Goal: Task Accomplishment & Management: Complete application form

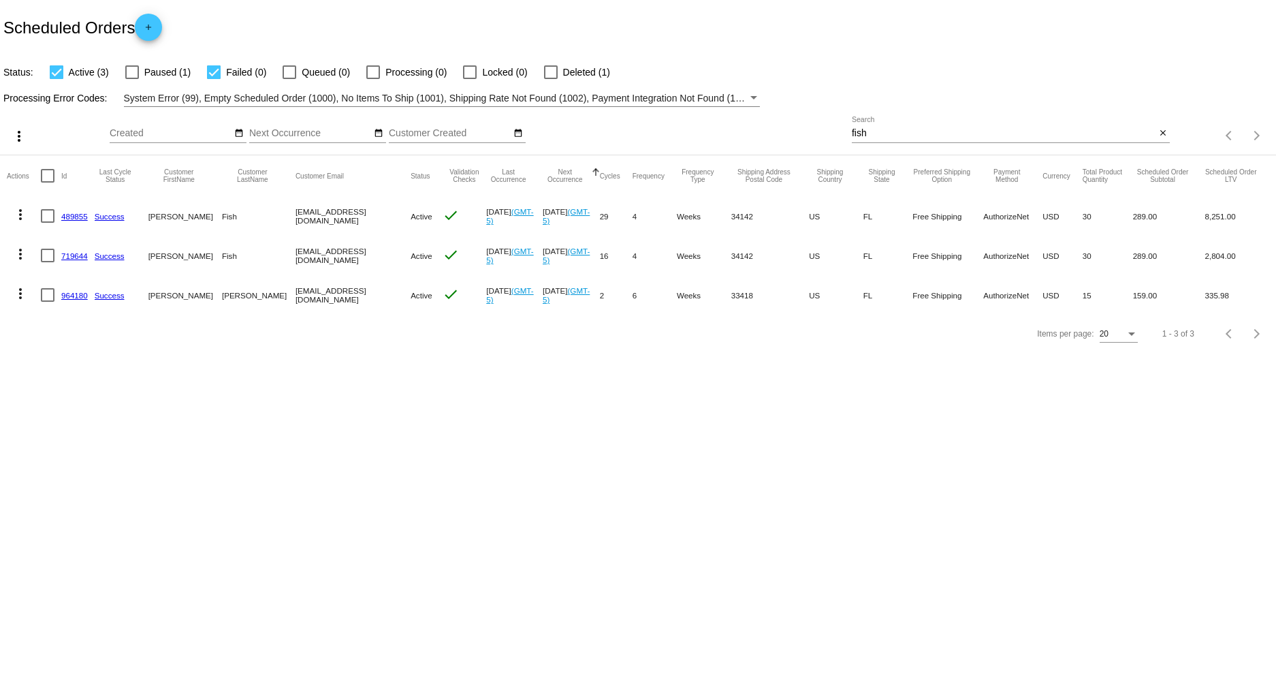
click at [212, 75] on div at bounding box center [214, 72] width 14 height 14
click at [213, 79] on input "Failed (0)" at bounding box center [213, 79] width 1 height 1
checkbox input "false"
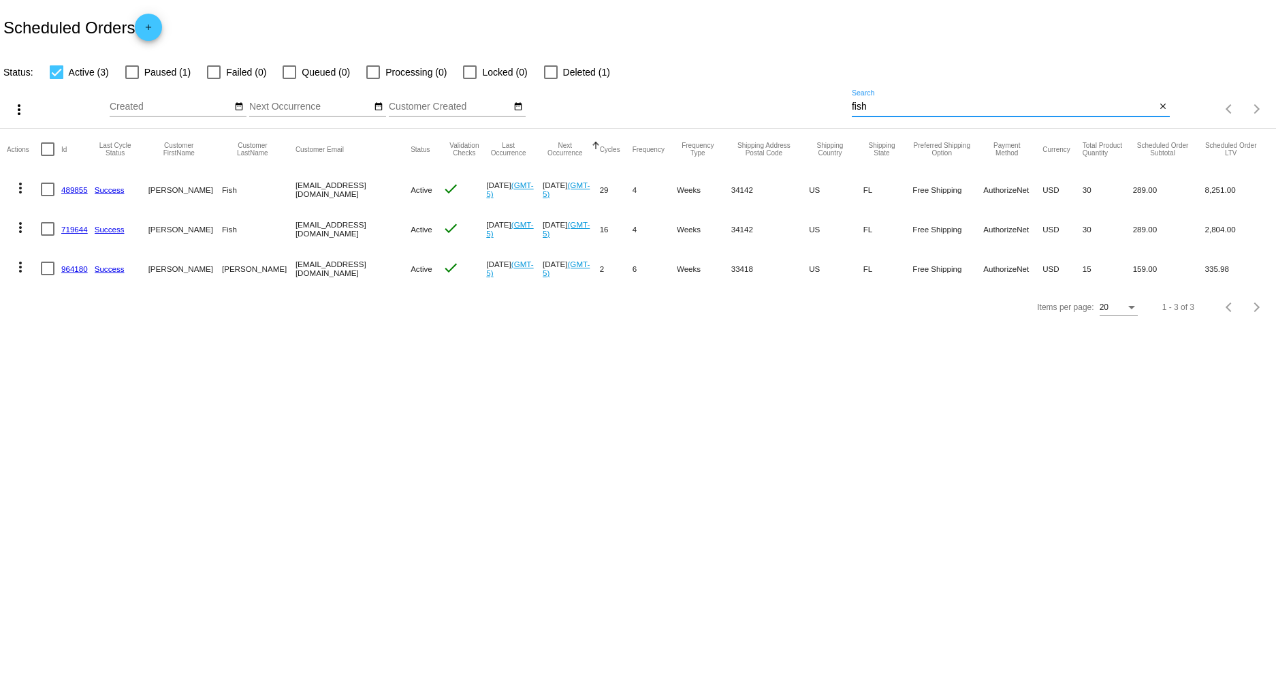
drag, startPoint x: 897, startPoint y: 108, endPoint x: 750, endPoint y: 124, distance: 148.0
click at [750, 124] on div "more_vert Sep Jan Feb Mar Apr 1" at bounding box center [638, 104] width 1276 height 48
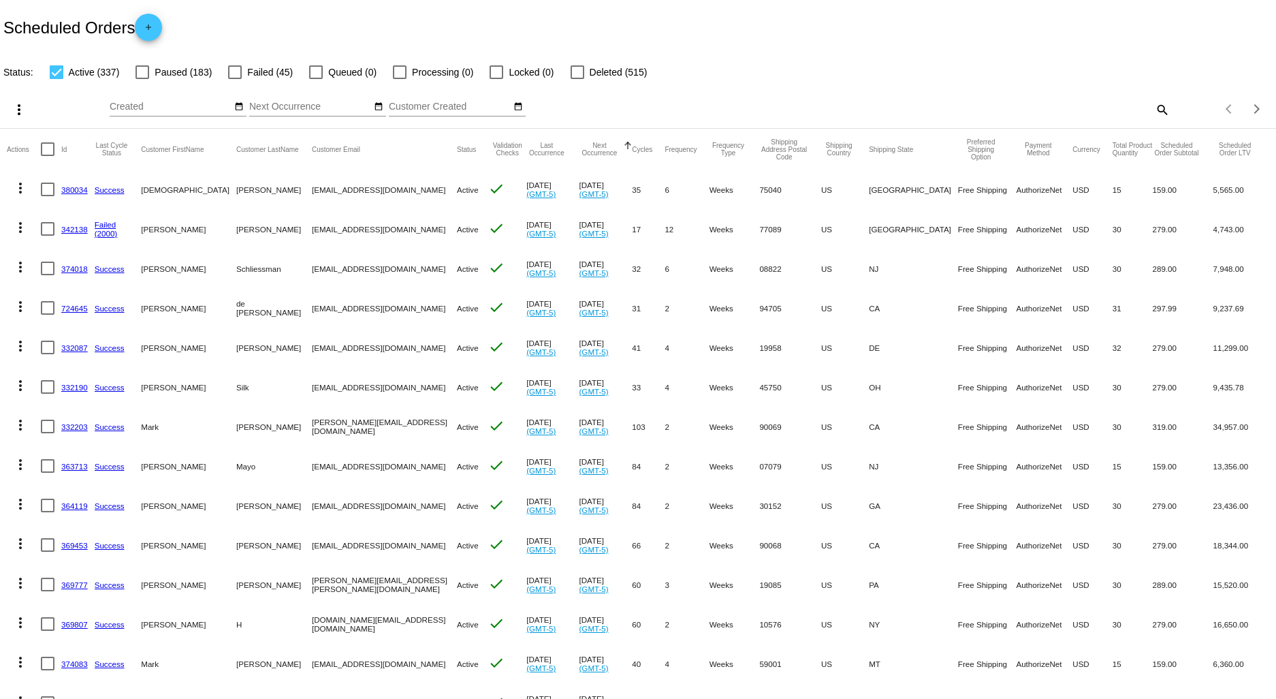
click at [24, 225] on mat-icon "more_vert" at bounding box center [20, 227] width 16 height 16
click at [102, 261] on span "View Event Logs" at bounding box center [83, 260] width 71 height 11
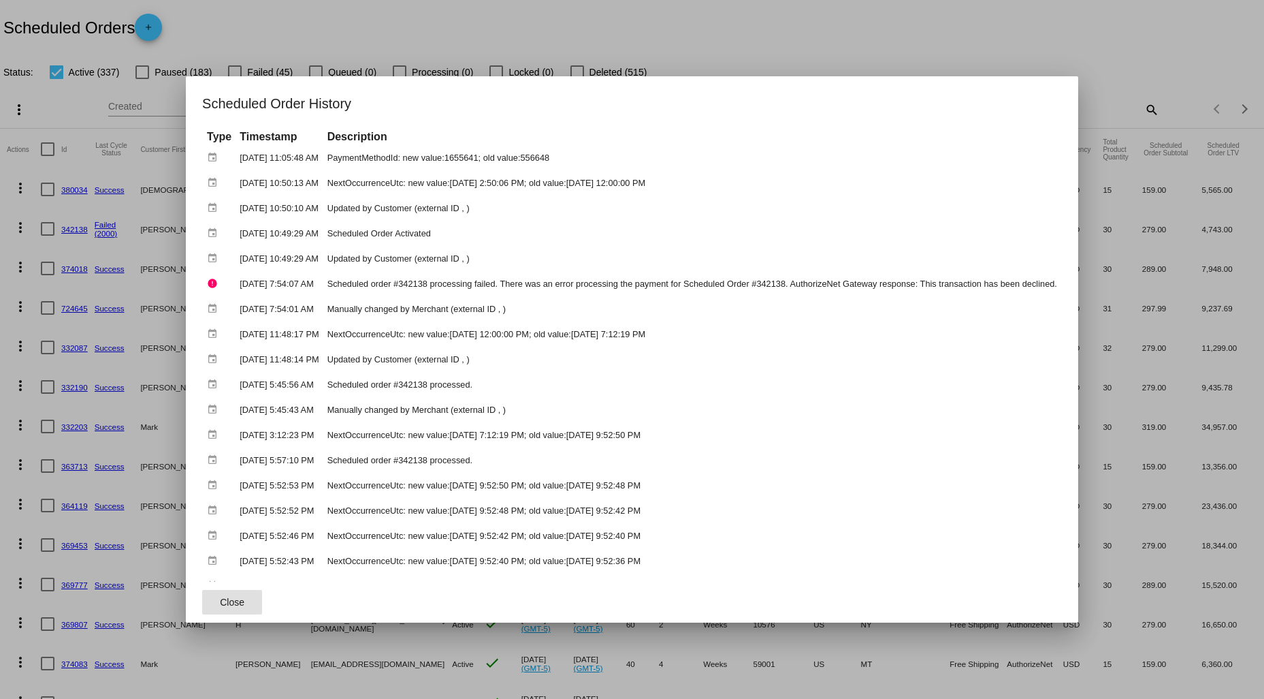
click at [850, 44] on div at bounding box center [632, 349] width 1264 height 699
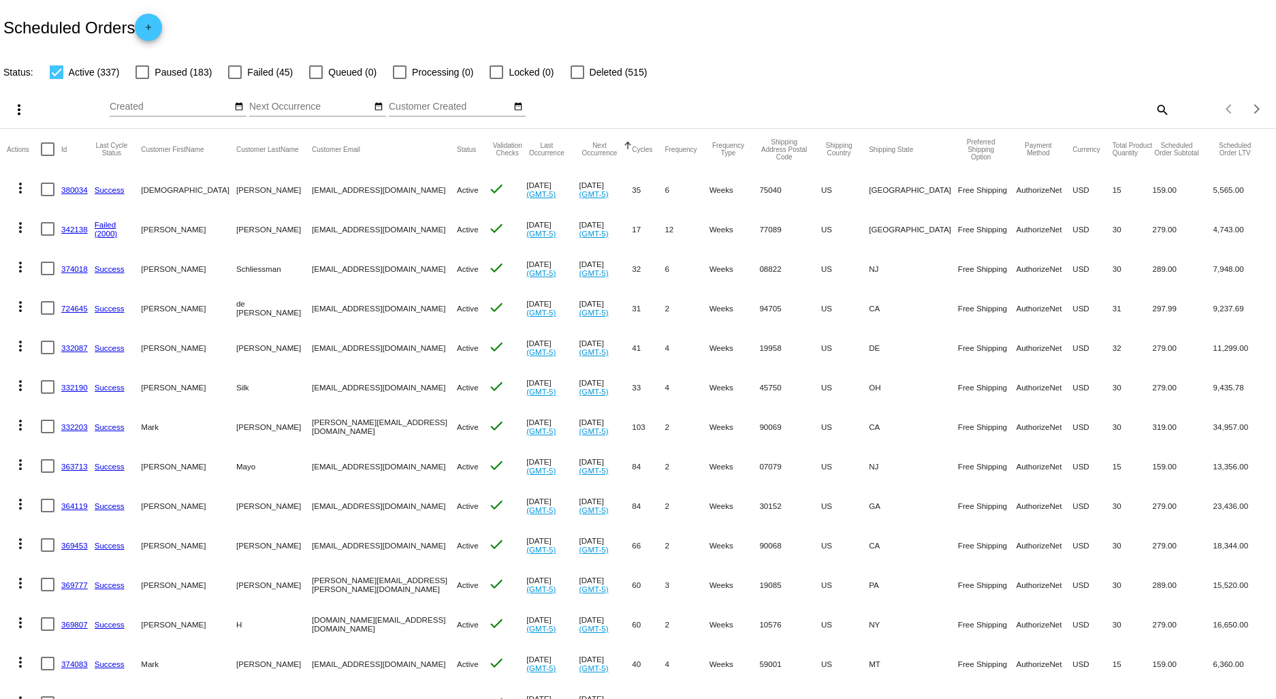
click at [63, 229] on link "342138" at bounding box center [74, 229] width 27 height 9
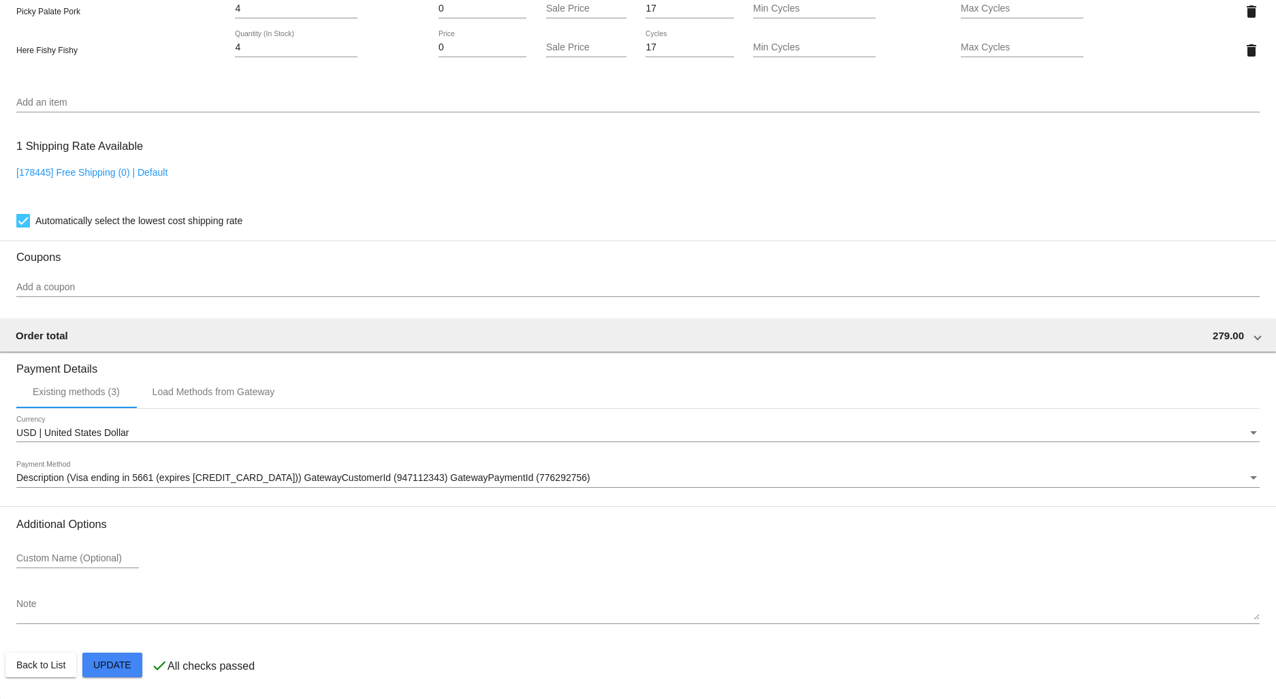
scroll to position [1298, 0]
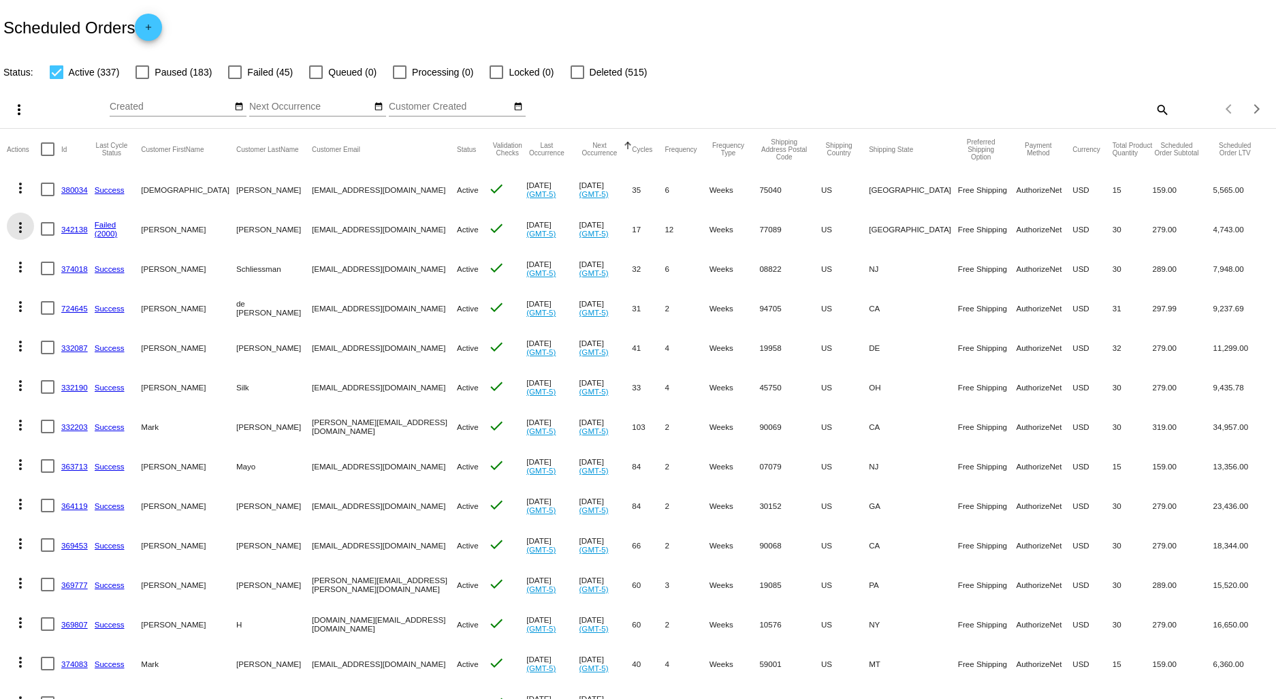
click at [18, 227] on mat-icon "more_vert" at bounding box center [20, 227] width 16 height 16
click at [69, 331] on span "Process Now" at bounding box center [76, 326] width 56 height 11
click at [199, 125] on div "Sep Jan Feb Mar Apr Su Mo Tu We Th" at bounding box center [178, 109] width 137 height 39
click at [16, 186] on mat-icon "more_vert" at bounding box center [20, 188] width 16 height 16
click at [87, 222] on span "View Event Logs" at bounding box center [83, 221] width 71 height 11
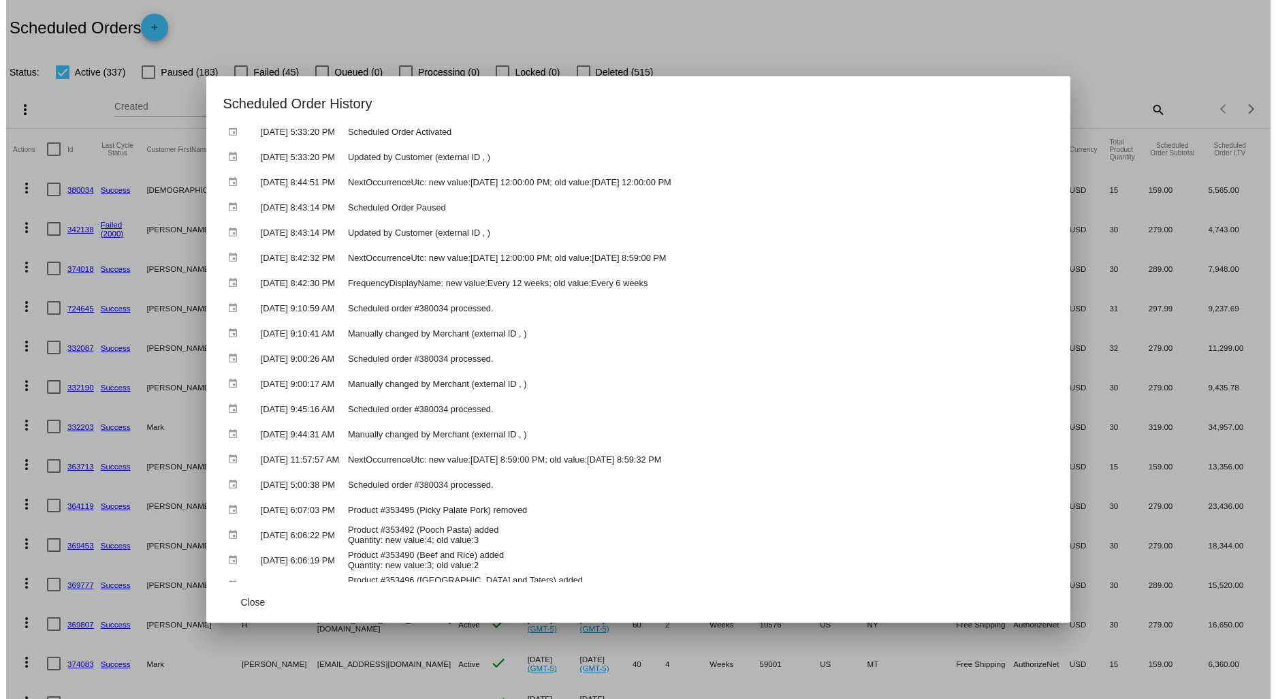
scroll to position [1210, 0]
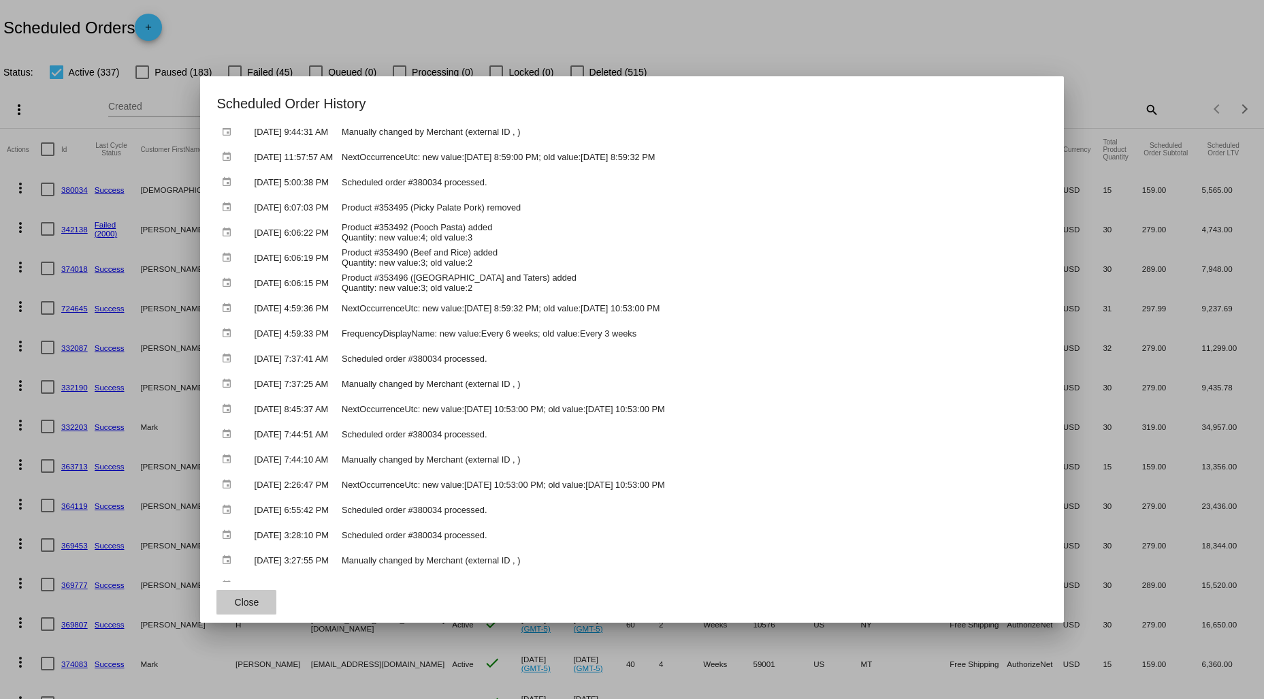
click at [220, 613] on button "Close" at bounding box center [247, 602] width 60 height 25
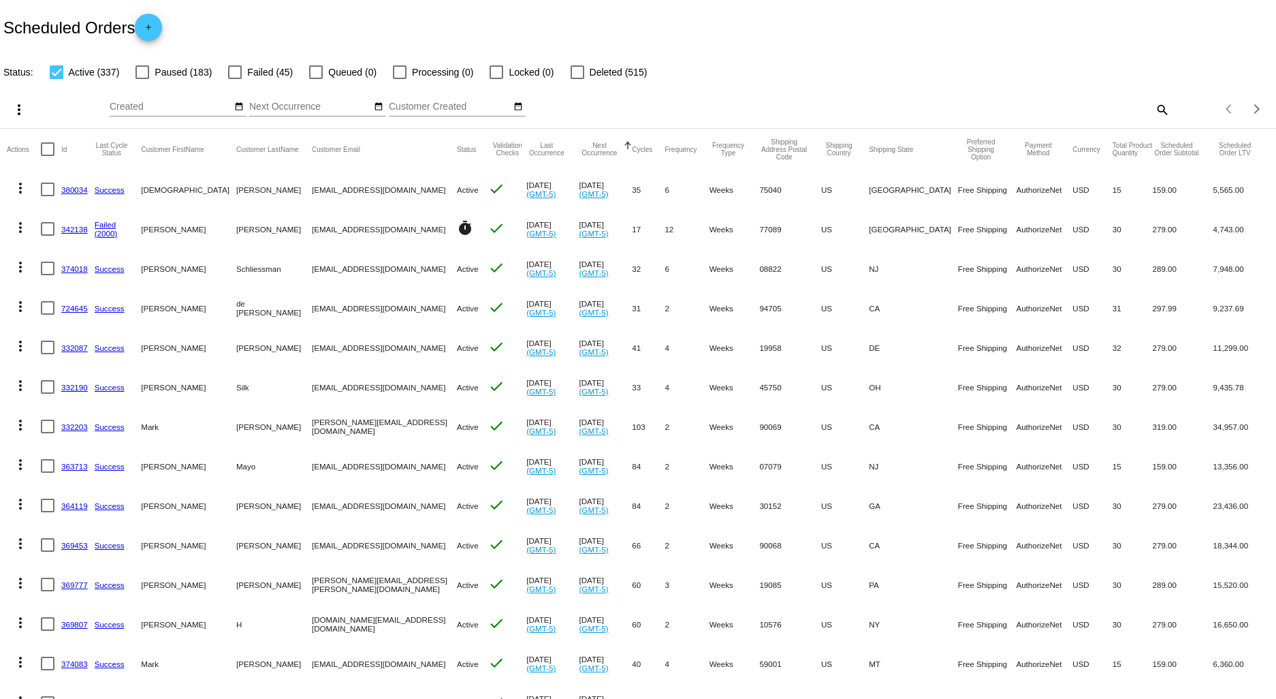
click at [17, 187] on mat-icon "more_vert" at bounding box center [20, 188] width 16 height 16
click at [59, 291] on span "Process Now" at bounding box center [76, 286] width 56 height 11
click at [1155, 107] on mat-icon "search" at bounding box center [1161, 109] width 16 height 21
click at [968, 105] on input "Search" at bounding box center [1011, 106] width 318 height 11
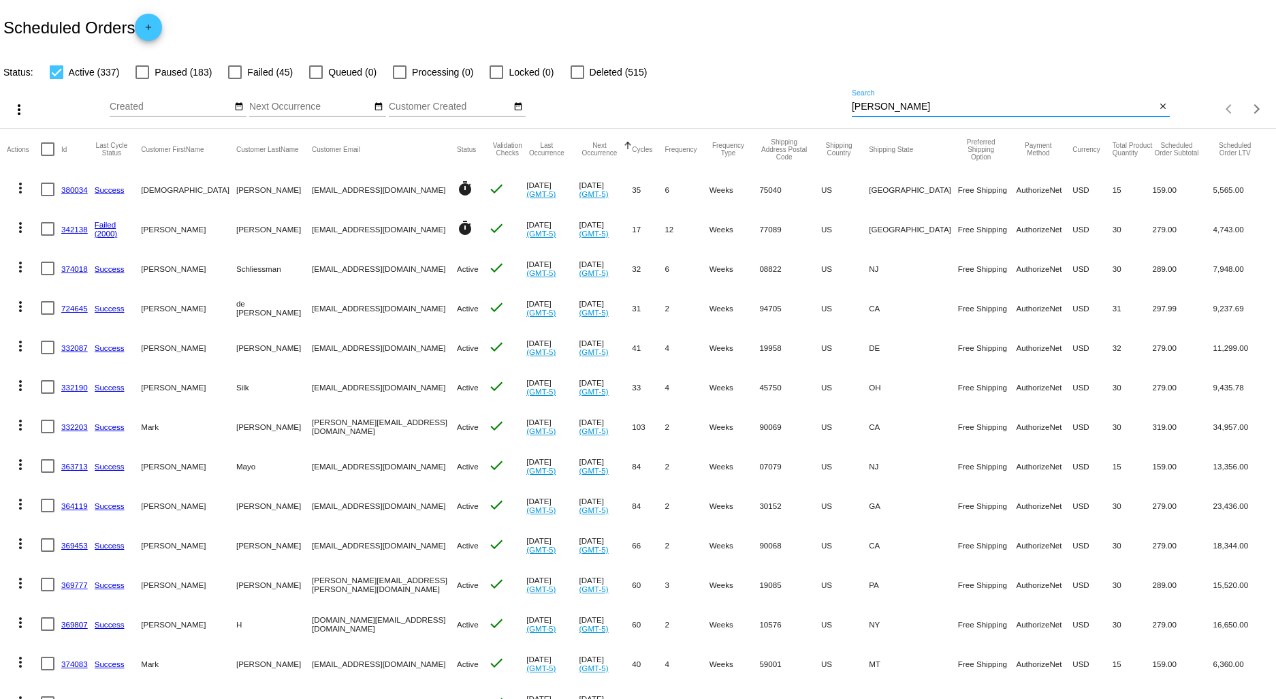
type input "lyn"
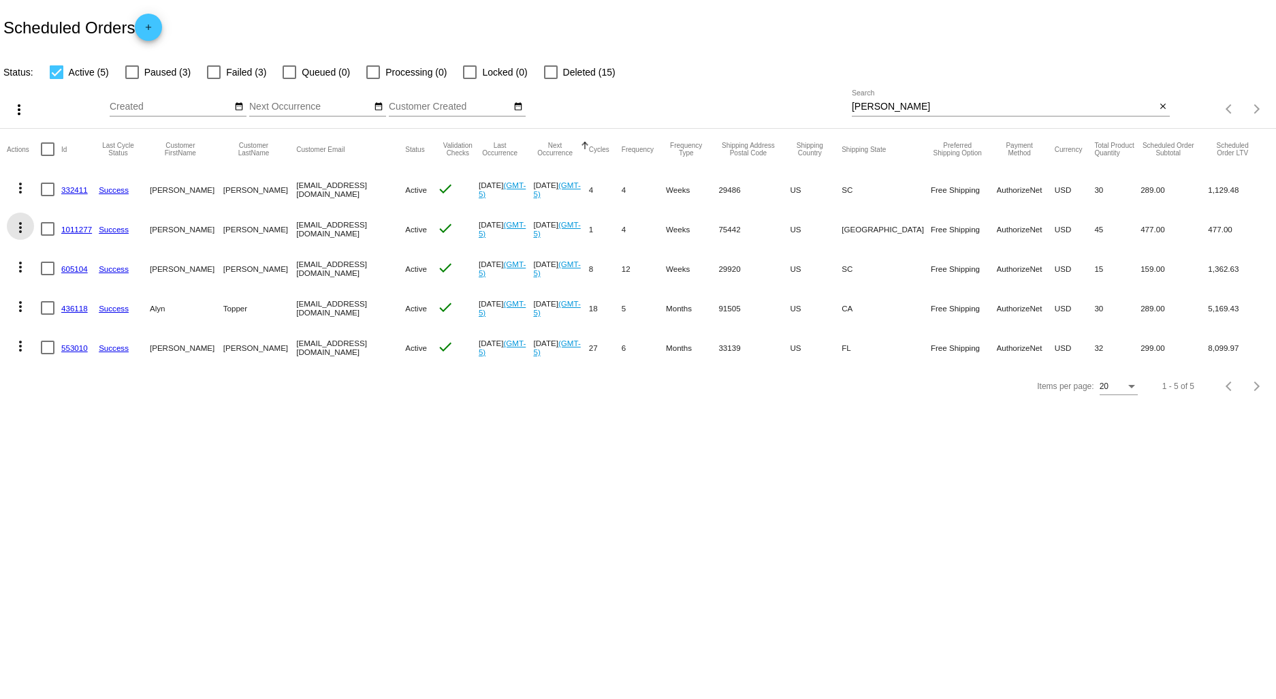
click at [20, 228] on mat-icon "more_vert" at bounding box center [20, 227] width 16 height 16
click at [229, 425] on div at bounding box center [638, 349] width 1276 height 699
click at [76, 229] on link "1011277" at bounding box center [76, 229] width 31 height 9
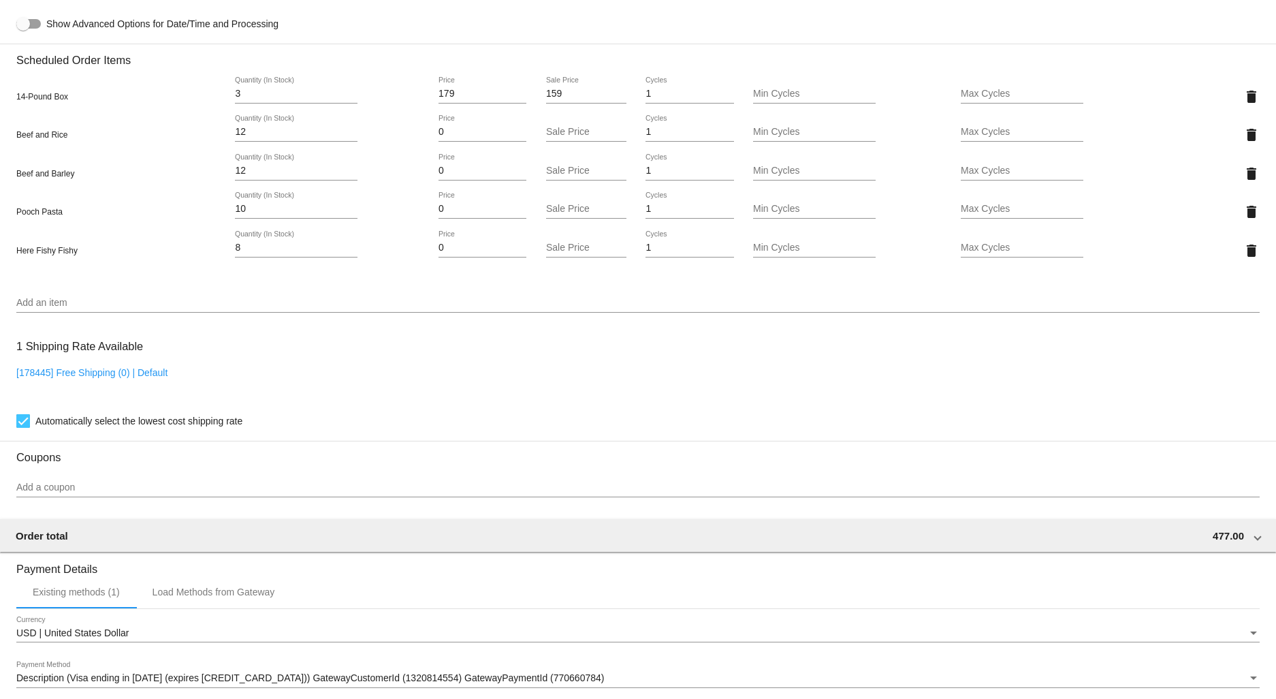
scroll to position [908, 0]
drag, startPoint x: 249, startPoint y: 140, endPoint x: 197, endPoint y: 133, distance: 52.2
click at [197, 133] on div "Beef and Rice 12 Quantity (In Stock) 0 Price Sale Price 1 Cycles Min Cycles Max…" at bounding box center [637, 132] width 1243 height 39
type input "8"
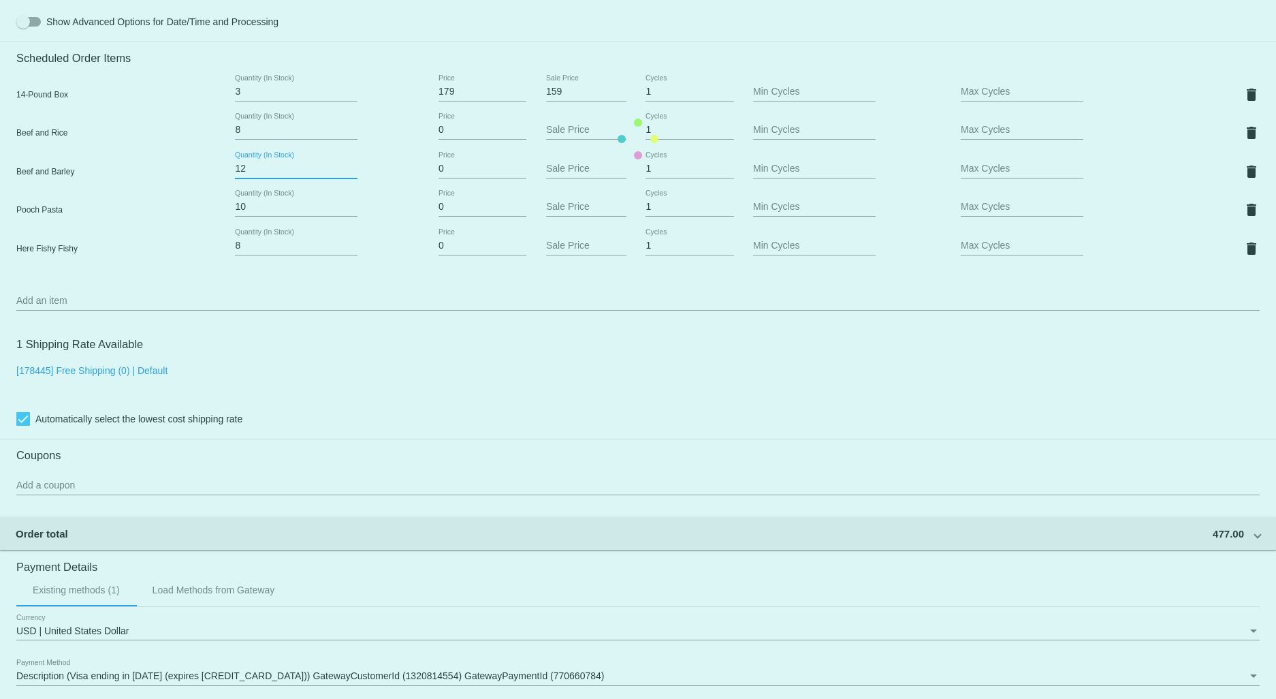
drag, startPoint x: 249, startPoint y: 175, endPoint x: 226, endPoint y: 175, distance: 23.1
click at [226, 175] on mat-card "Customer 7009401: lyn horton lynhorton08@gmail.com Customer Shipping Enter Ship…" at bounding box center [638, 139] width 1276 height 1516
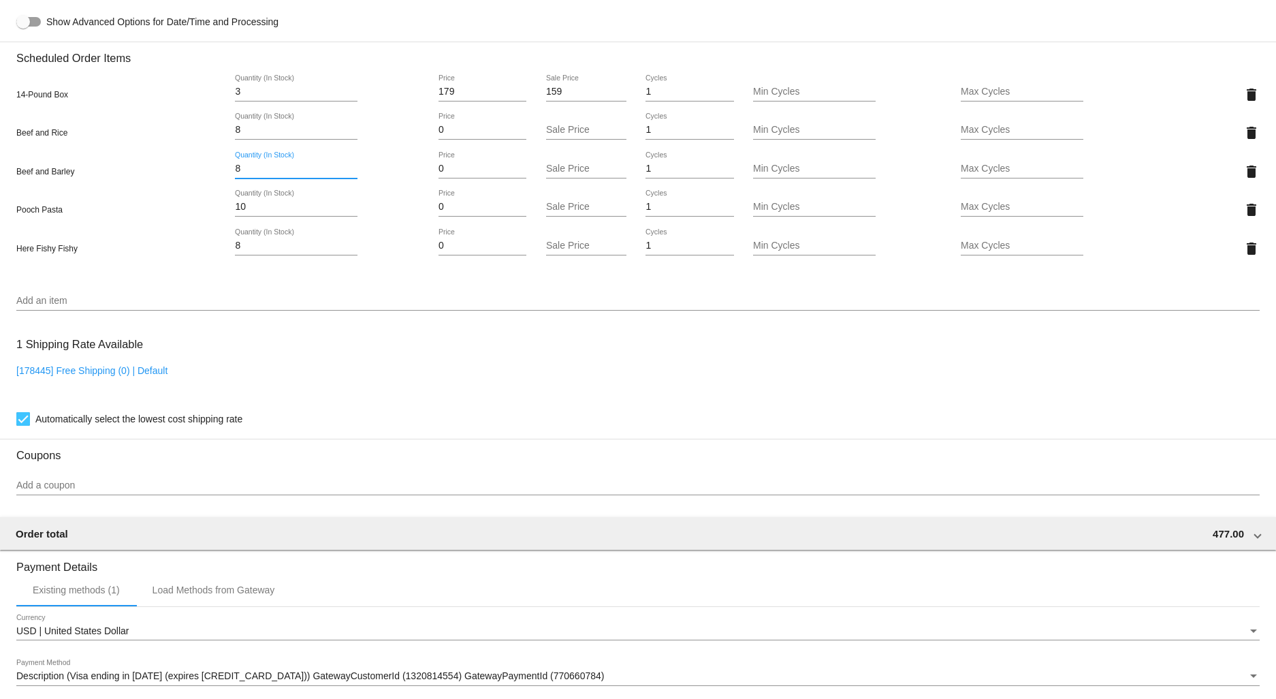
type input "8"
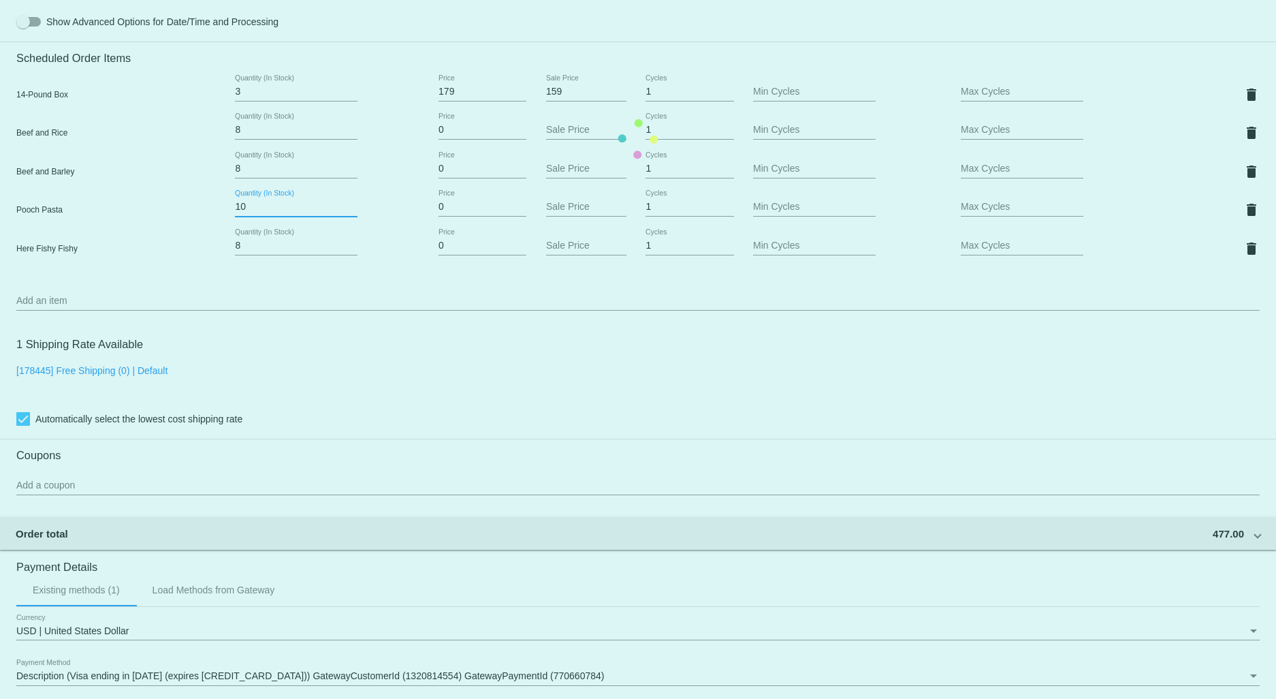
drag, startPoint x: 252, startPoint y: 214, endPoint x: 207, endPoint y: 213, distance: 44.9
click at [207, 213] on mat-card "Customer 7009401: lyn horton lynhorton08@gmail.com Customer Shipping Enter Ship…" at bounding box center [638, 139] width 1276 height 1516
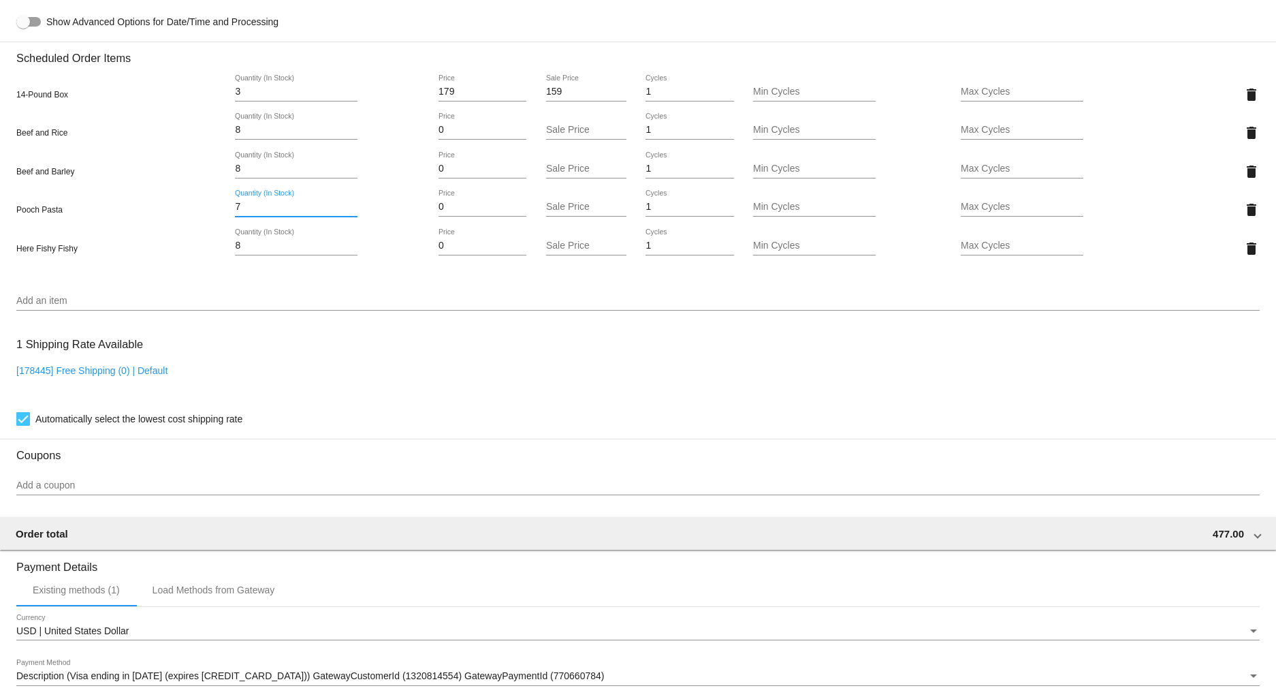
type input "7"
drag, startPoint x: 231, startPoint y: 255, endPoint x: 191, endPoint y: 259, distance: 40.4
click at [191, 259] on div "Here Fishy Fishy 8 Quantity (In Stock) 0 Price Sale Price 1 Cycles Min Cycles M…" at bounding box center [637, 248] width 1243 height 39
type input "5"
click at [372, 352] on mat-card "Customer 7009401: lyn horton lynhorton08@gmail.com Customer Shipping Enter Ship…" at bounding box center [638, 139] width 1276 height 1516
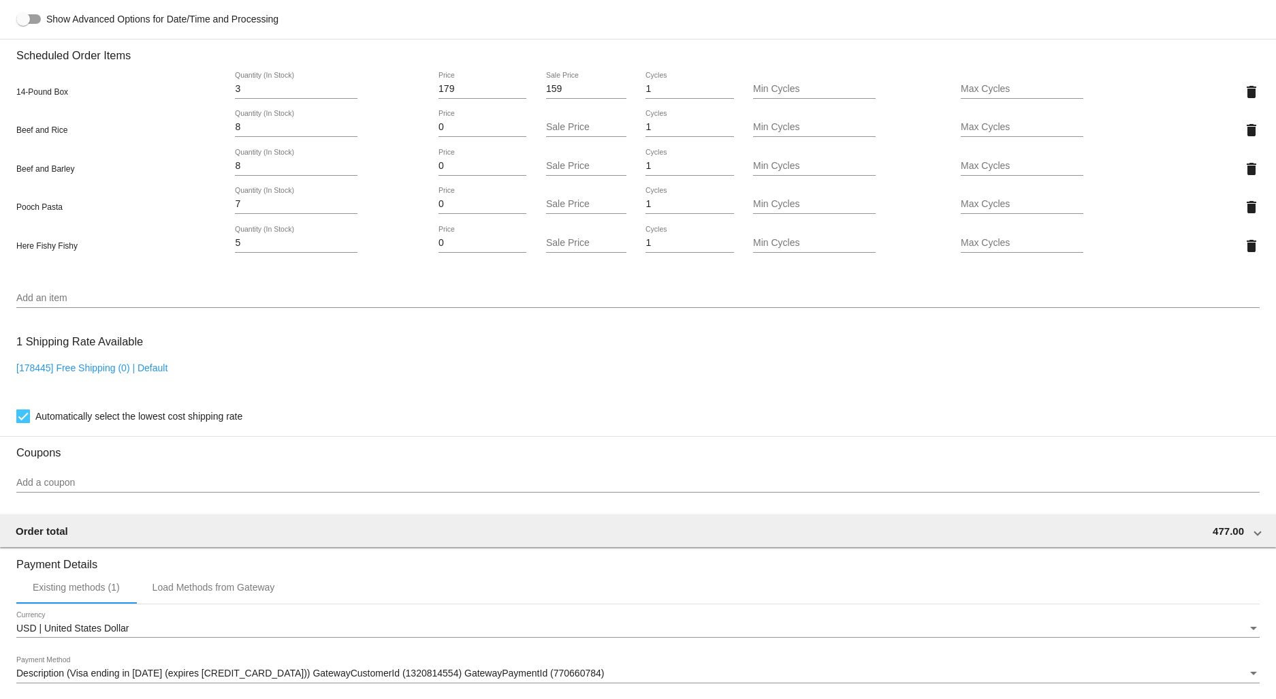
scroll to position [889, 0]
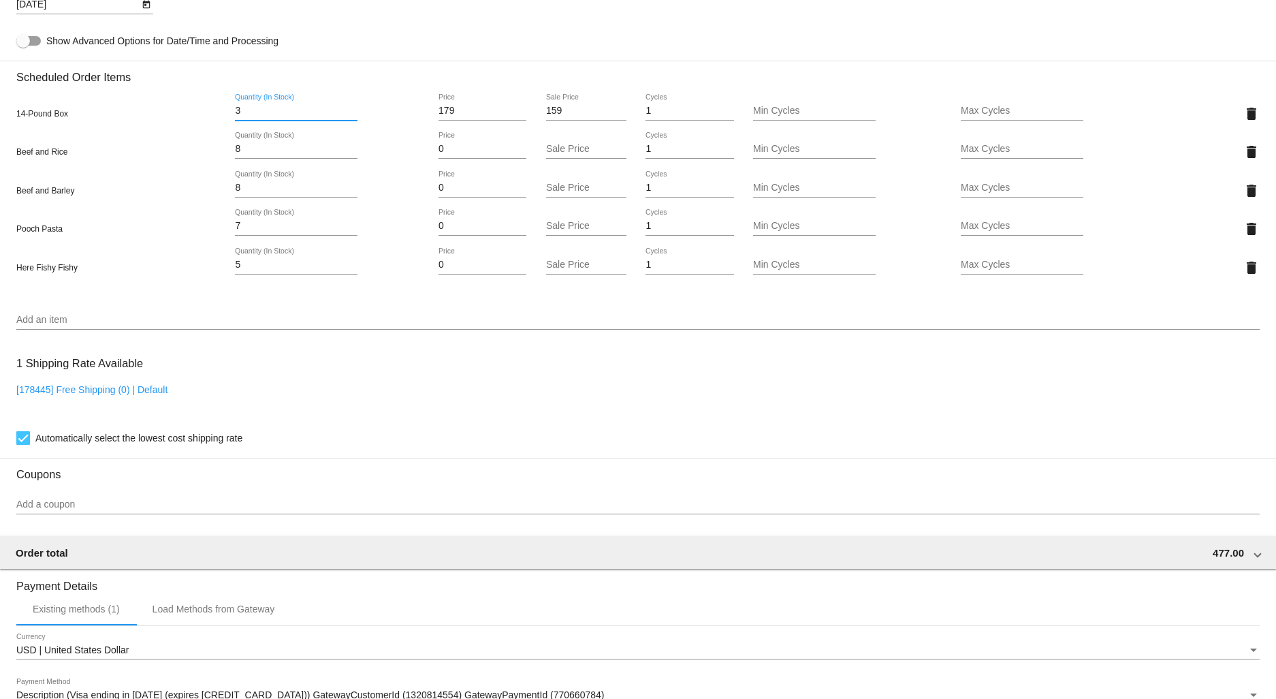
drag, startPoint x: 244, startPoint y: 114, endPoint x: 209, endPoint y: 116, distance: 34.8
click at [210, 116] on div "14-Pound Box 3 Quantity (In Stock) 179 Price 159 Sale Price 1 Cycles Min Cycles…" at bounding box center [637, 113] width 1243 height 39
type input "1"
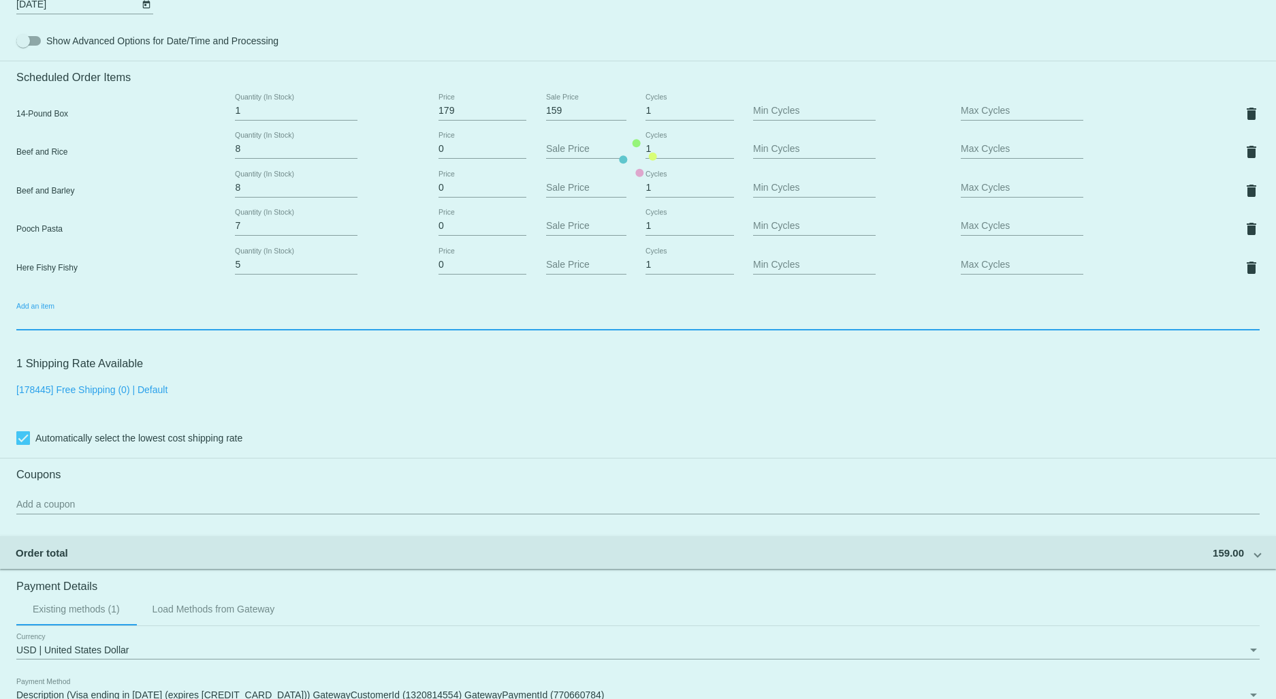
click at [52, 330] on mat-card "Customer 7009401: lyn horton lynhorton08@gmail.com Customer Shipping Enter Ship…" at bounding box center [638, 158] width 1276 height 1516
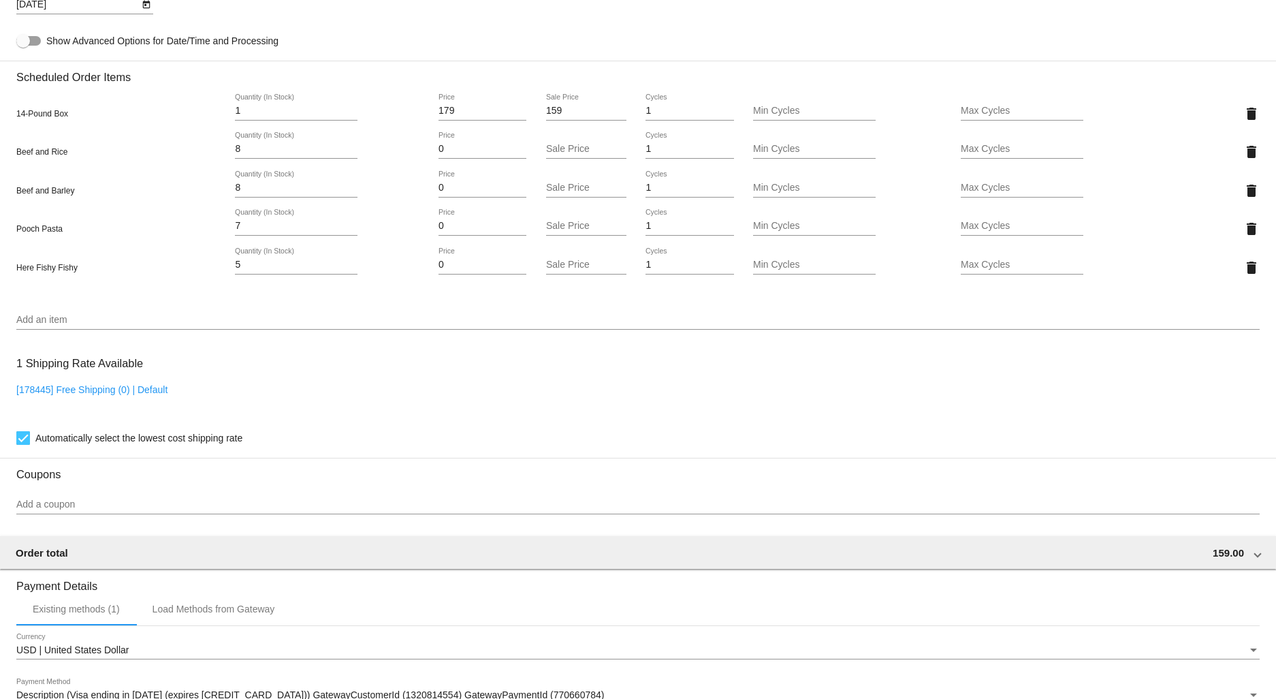
click at [882, 25] on div "10/10/2025 Next Occurrence Date" at bounding box center [637, 7] width 1243 height 39
click at [39, 325] on input "Add an item" at bounding box center [637, 320] width 1243 height 11
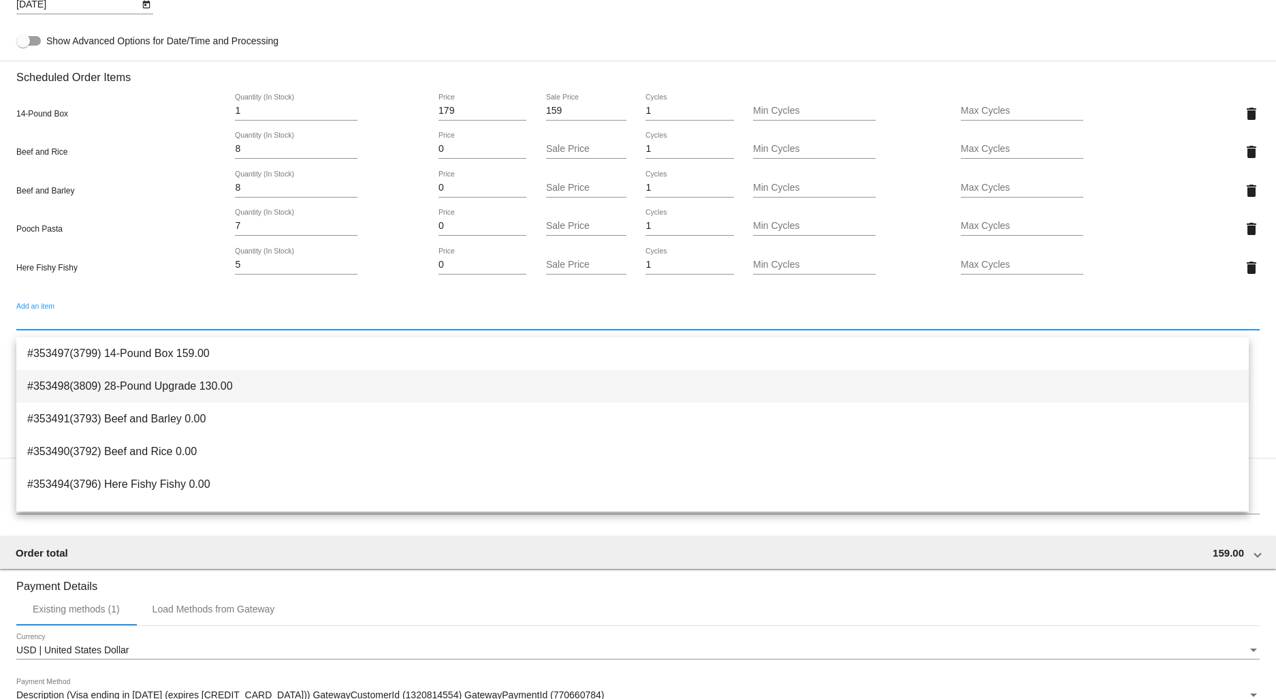
click at [93, 383] on span "#353498(3809) 28-Pound Upgrade 130.00" at bounding box center [632, 386] width 1211 height 33
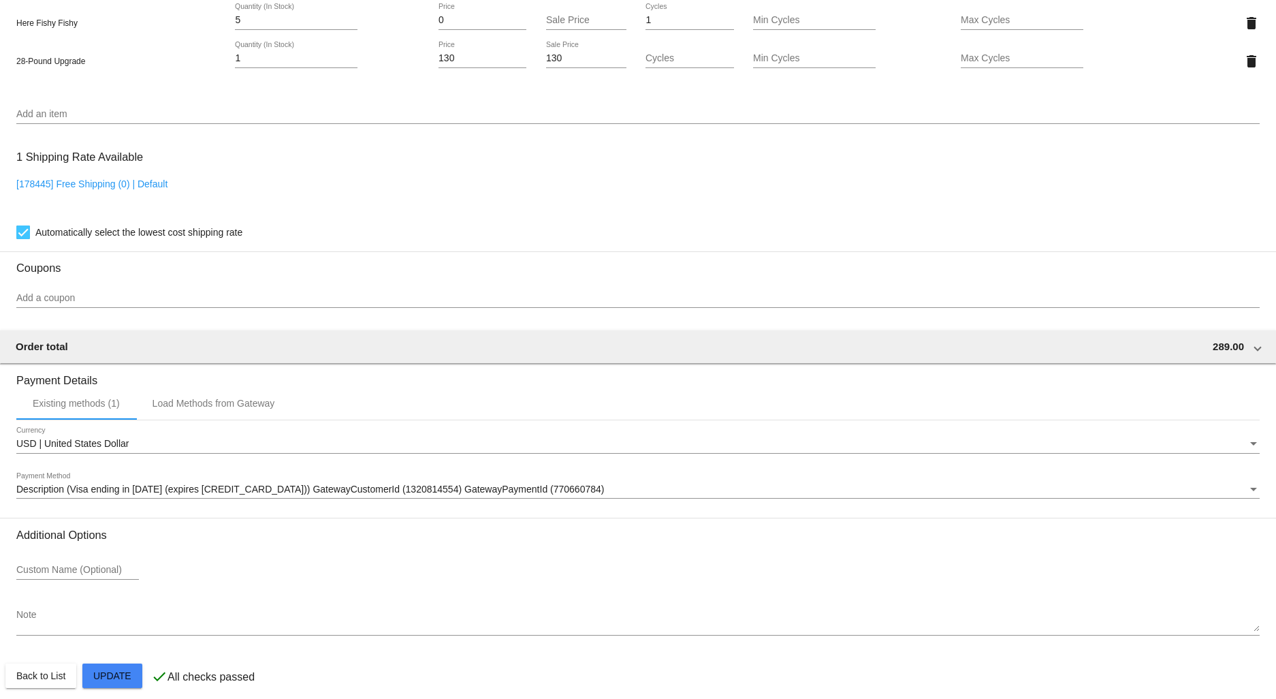
scroll to position [1153, 0]
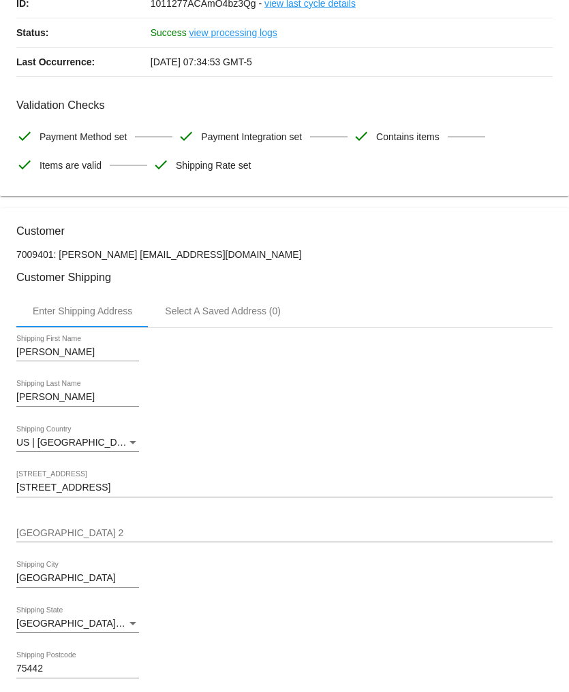
scroll to position [0, 0]
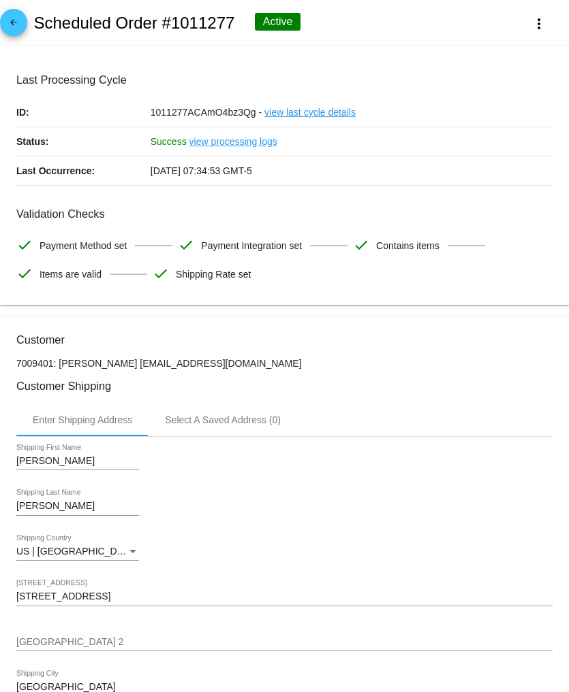
drag, startPoint x: 225, startPoint y: 366, endPoint x: 59, endPoint y: 370, distance: 166.8
click at [59, 369] on p "7009401: lyn horton lynhorton08@gmail.com" at bounding box center [284, 363] width 536 height 11
copy p "lyn horton lynhorton08@gmail.com"
drag, startPoint x: 15, startPoint y: 366, endPoint x: 53, endPoint y: 369, distance: 38.2
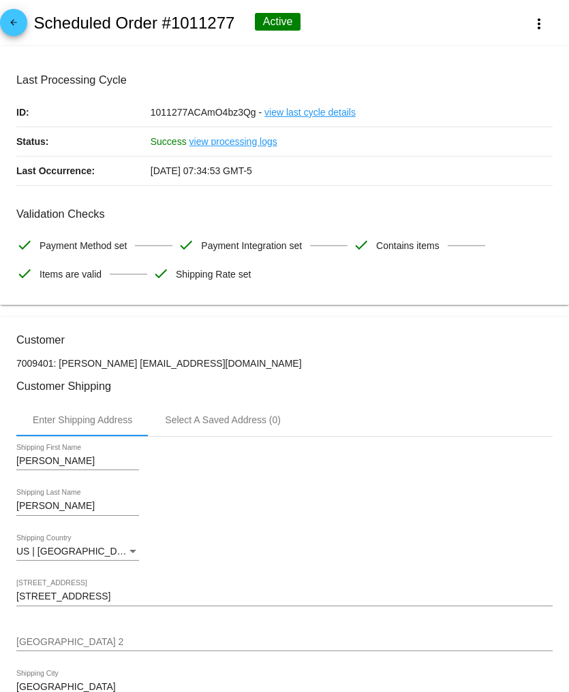
copy p "7009401"
click at [274, 369] on p "7009401: lyn horton lynhorton08@gmail.com" at bounding box center [284, 363] width 536 height 11
drag, startPoint x: 219, startPoint y: 370, endPoint x: -3, endPoint y: 364, distance: 221.4
click at [0, 364] on html "arrow_back Scheduled Order #1011277 Active more_vert Last Processing Cycle ID: …" at bounding box center [284, 346] width 569 height 692
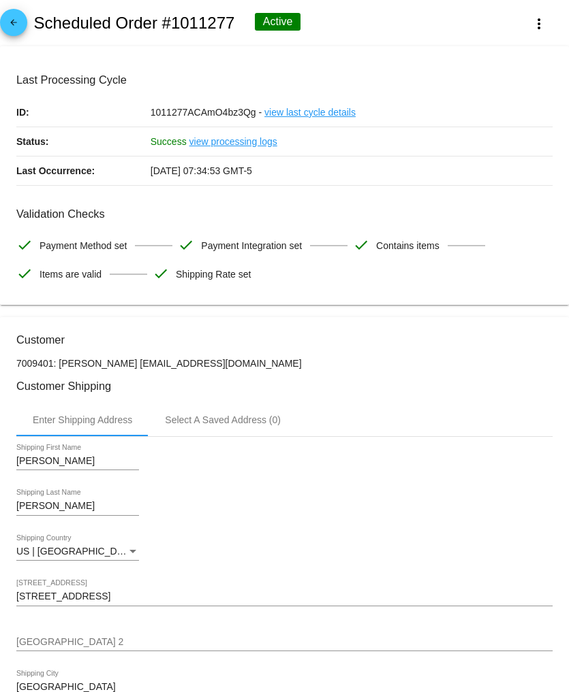
copy p "7009401: lyn horton lynhorton08@gmail.com"
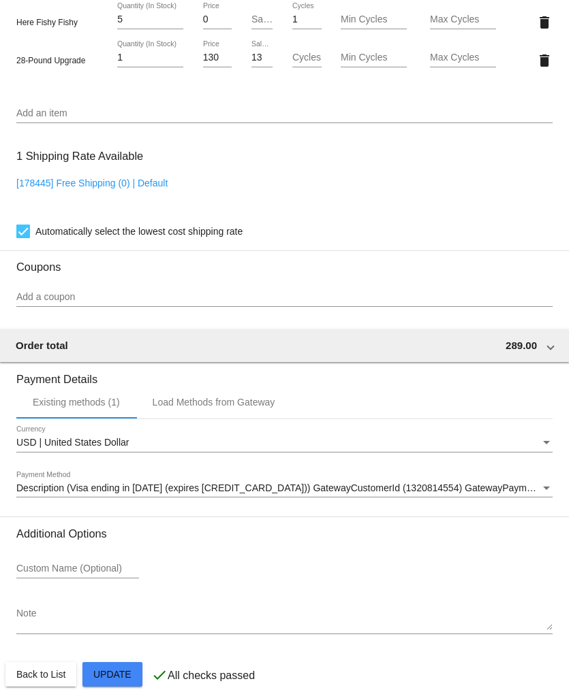
scroll to position [1188, 0]
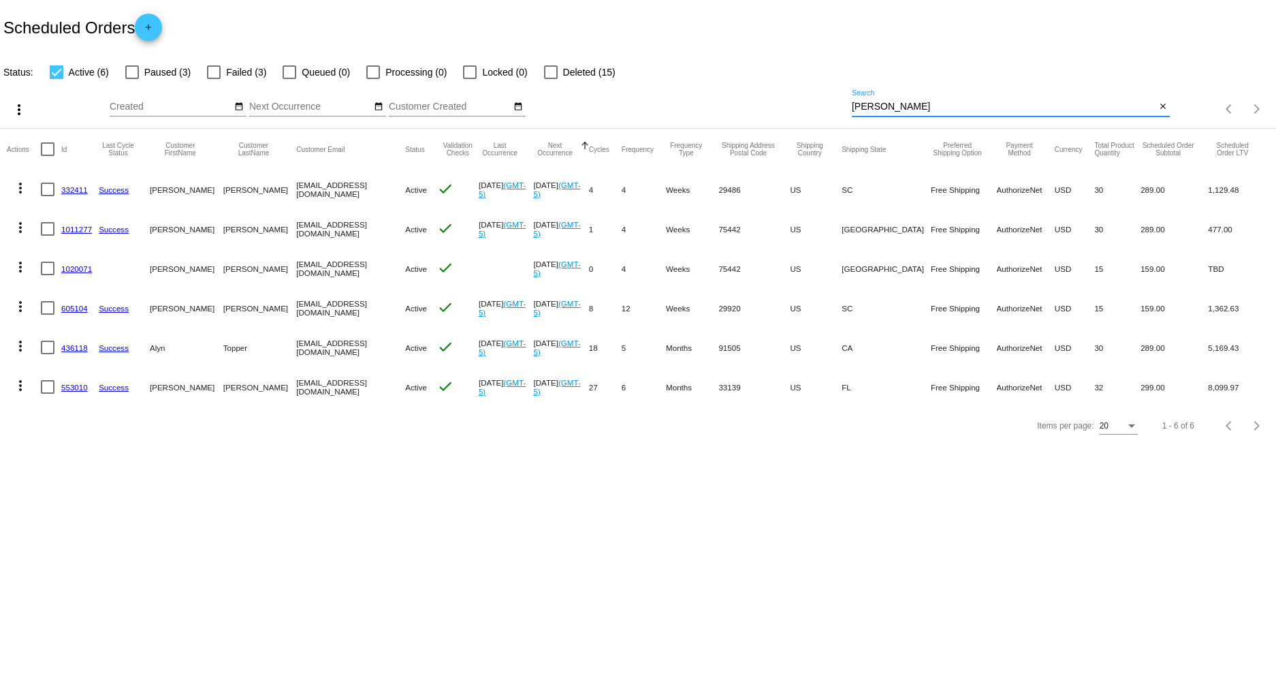
drag, startPoint x: 906, startPoint y: 107, endPoint x: 768, endPoint y: 105, distance: 137.6
click at [786, 95] on div "more_vert Sep Jan Feb Mar Apr 1" at bounding box center [638, 104] width 1276 height 48
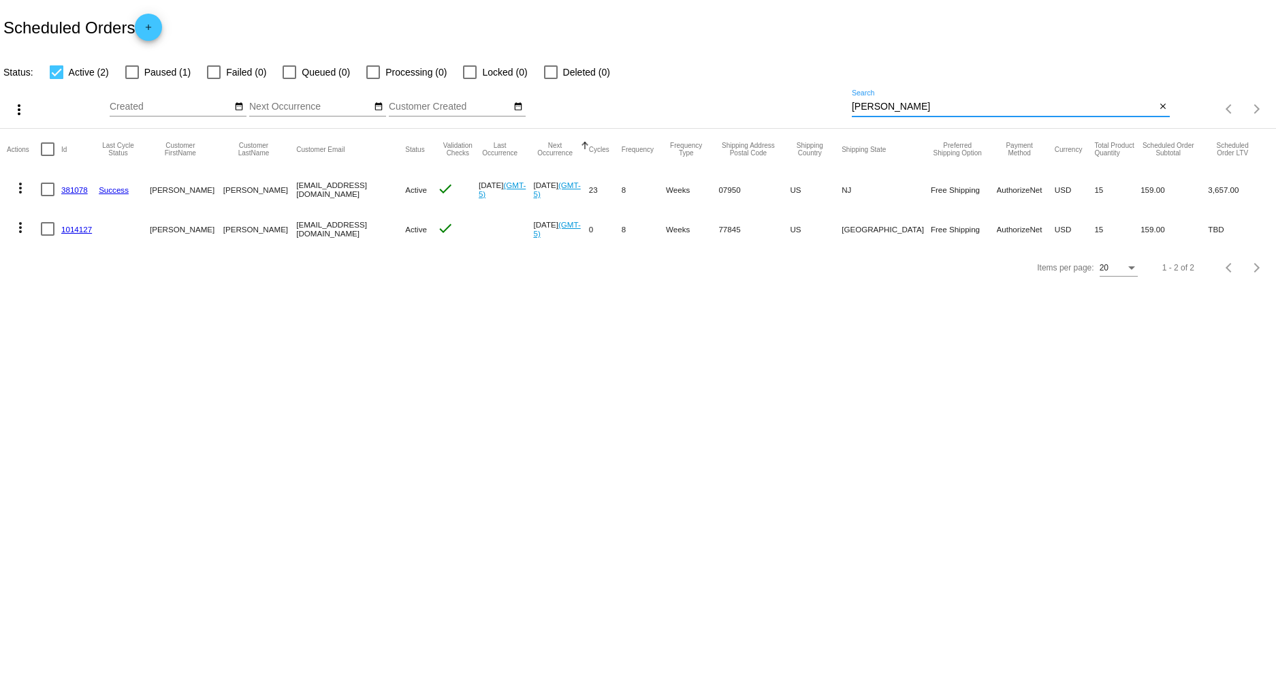
type input "elliot"
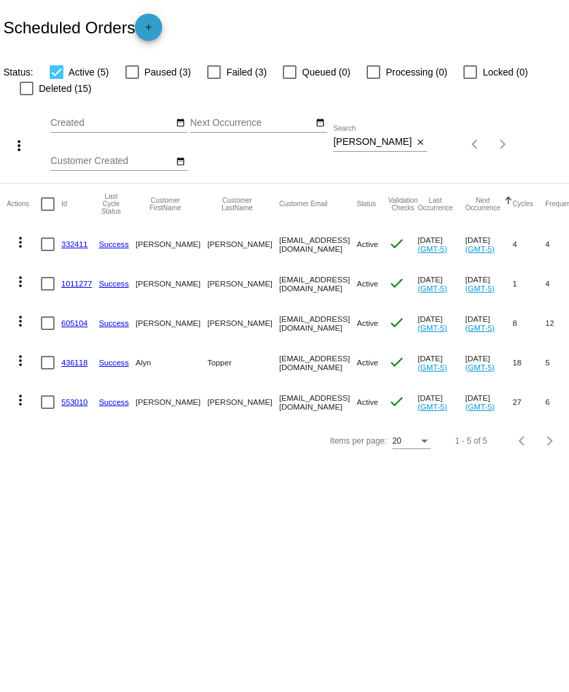
click at [150, 31] on mat-icon "add" at bounding box center [148, 30] width 16 height 16
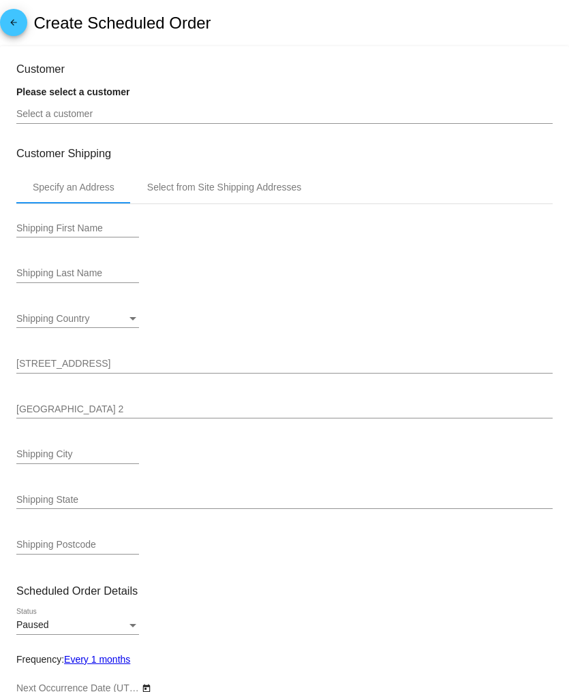
type input "10/14/2025"
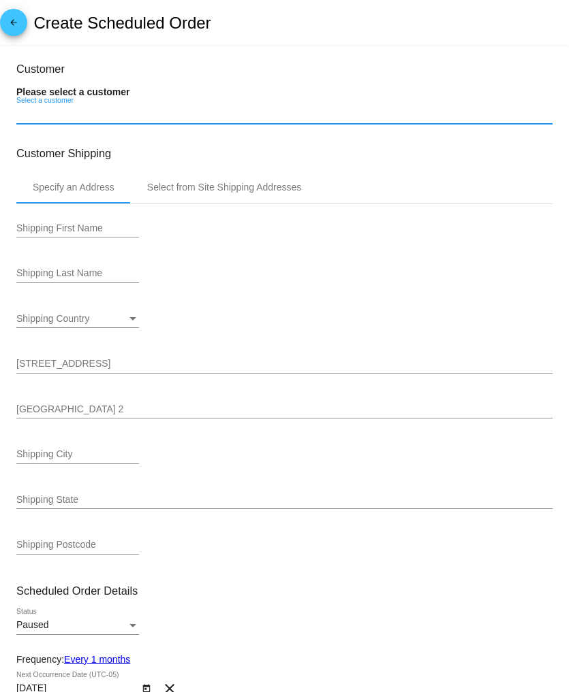
click at [72, 117] on input "Select a customer" at bounding box center [284, 114] width 536 height 11
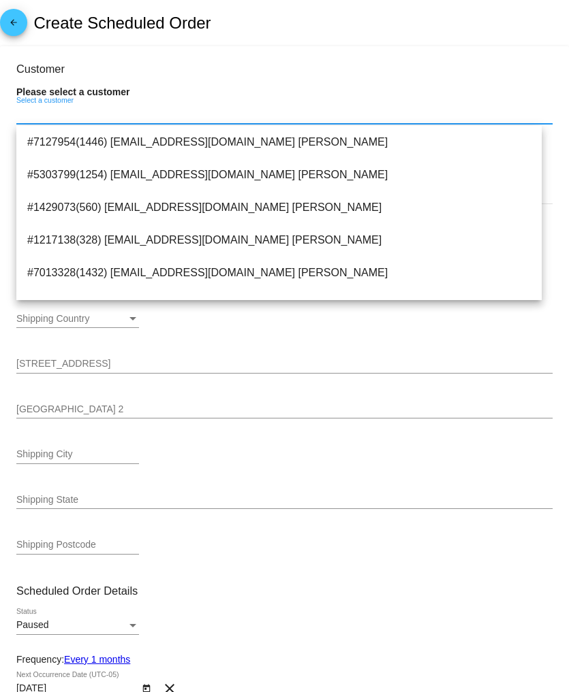
paste input "lyn horton lynhorton08@gmail.com"
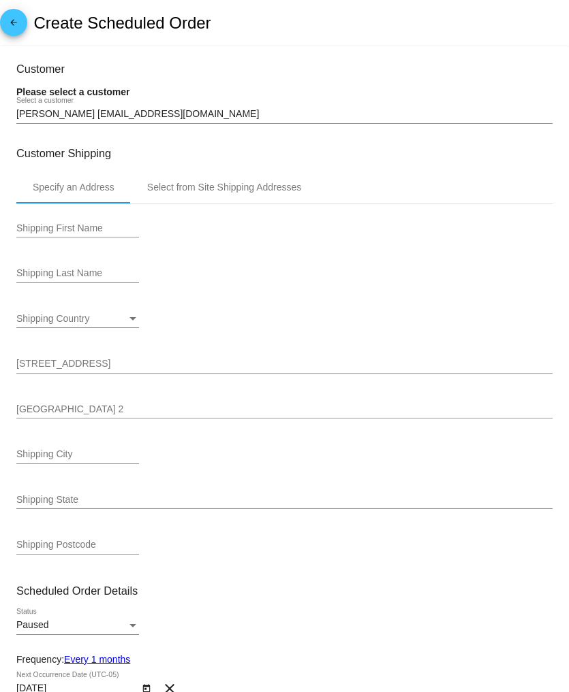
click at [176, 109] on div "lyn horton lynhorton08@gmail.com Select a customer" at bounding box center [284, 110] width 536 height 27
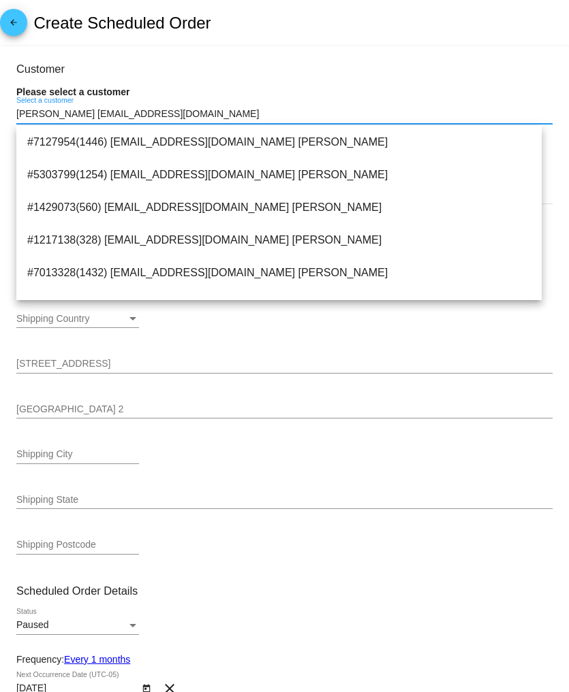
click at [174, 114] on input "lyn horton lynhorton08@gmail.com" at bounding box center [284, 114] width 536 height 11
drag, startPoint x: 174, startPoint y: 114, endPoint x: -42, endPoint y: 127, distance: 216.2
click at [0, 127] on html "arrow_back Create Scheduled Order Customer Please select a customer lyn horton …" at bounding box center [284, 346] width 569 height 692
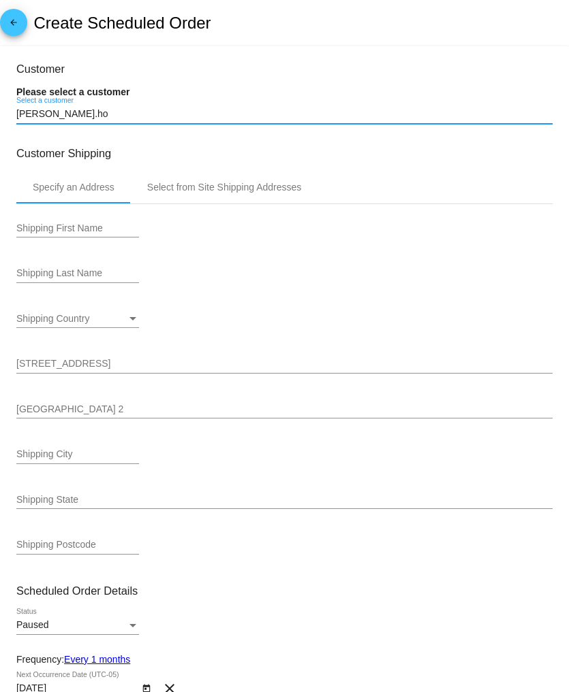
drag, startPoint x: 16, startPoint y: 121, endPoint x: -15, endPoint y: 116, distance: 31.0
click at [0, 116] on html "arrow_back Create Scheduled Order Customer Please select a customer lyn.ho Sele…" at bounding box center [284, 346] width 569 height 692
paste input "7009401"
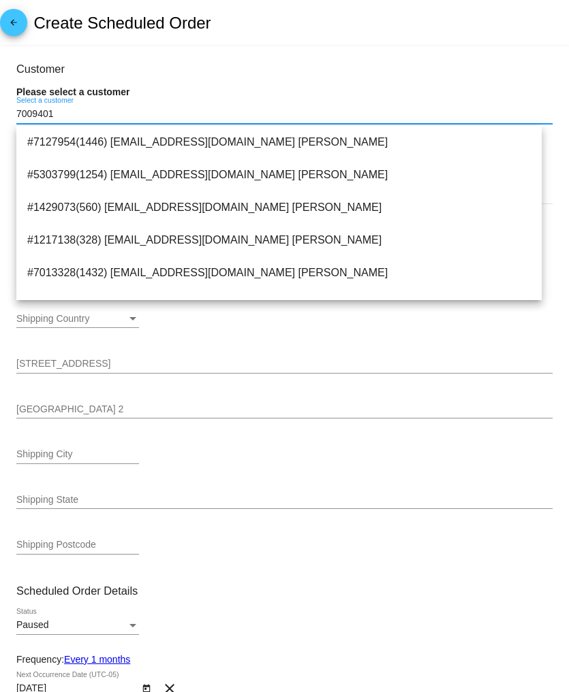
drag, startPoint x: 76, startPoint y: 119, endPoint x: -30, endPoint y: 119, distance: 106.2
click at [0, 119] on html "arrow_back Create Scheduled Order Customer Please select a customer 7009401 Sel…" at bounding box center [284, 346] width 569 height 692
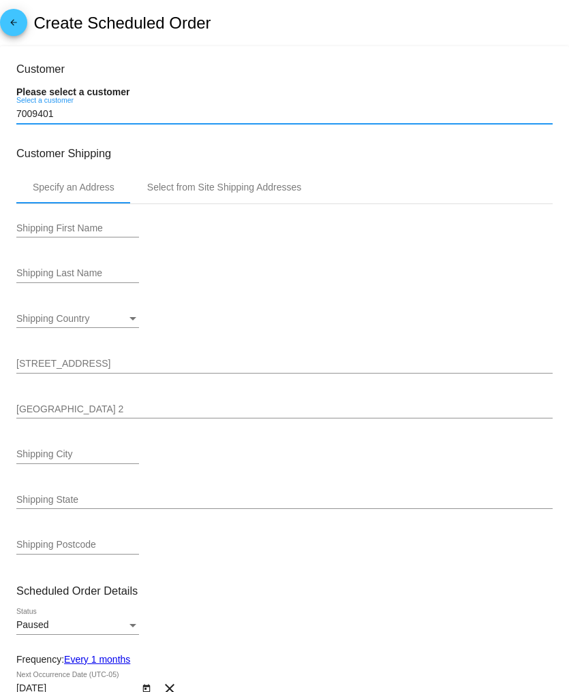
paste input ": lyn horton lynhorton08@gmail.com"
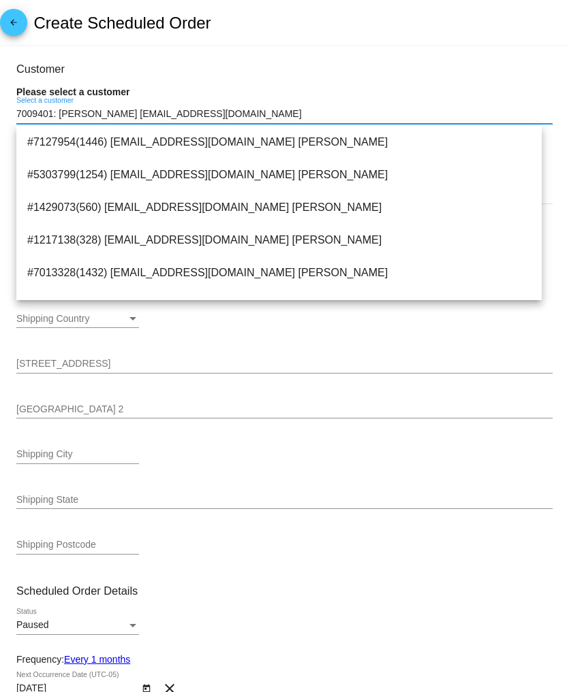
type input "7009401: lyn horton lynhorton08@gmail.com"
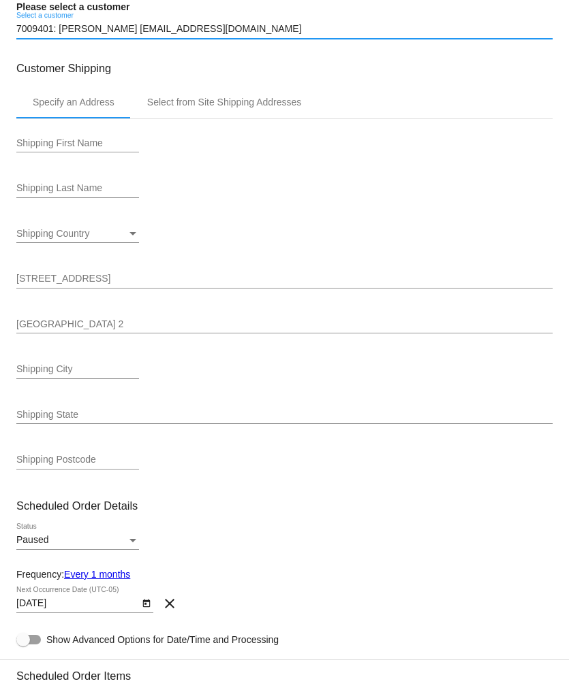
scroll to position [76, 0]
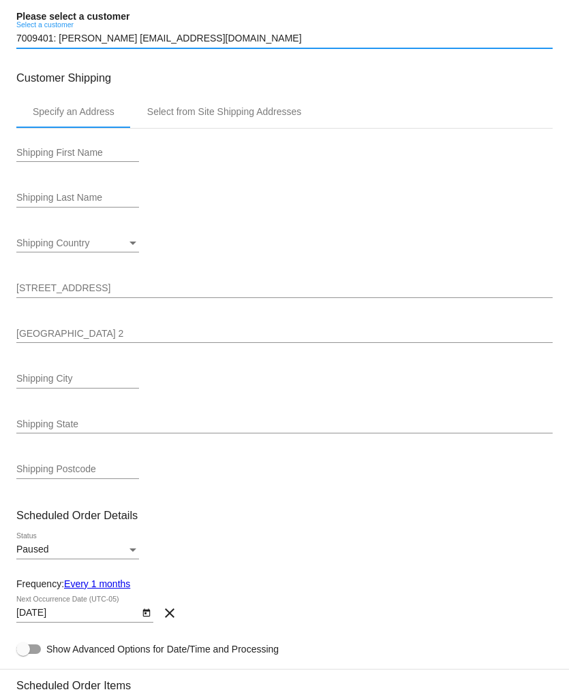
click at [48, 155] on input "Shipping First Name" at bounding box center [77, 153] width 123 height 11
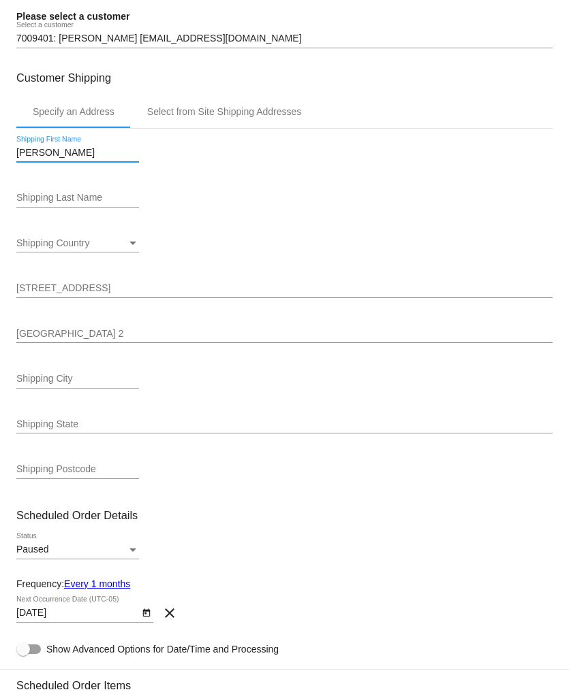
type input "Lynn"
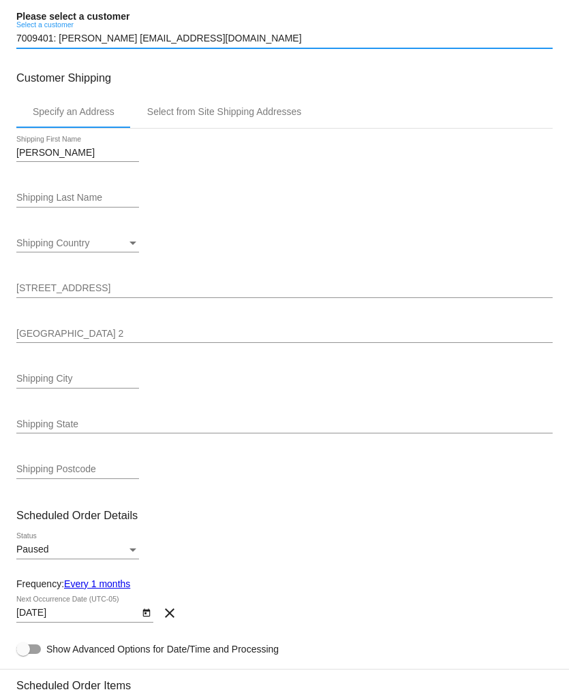
drag, startPoint x: 216, startPoint y: 41, endPoint x: -33, endPoint y: 50, distance: 248.7
click at [0, 50] on html "arrow_back Create Scheduled Order Customer Please select a customer 7009401: ly…" at bounding box center [284, 346] width 569 height 692
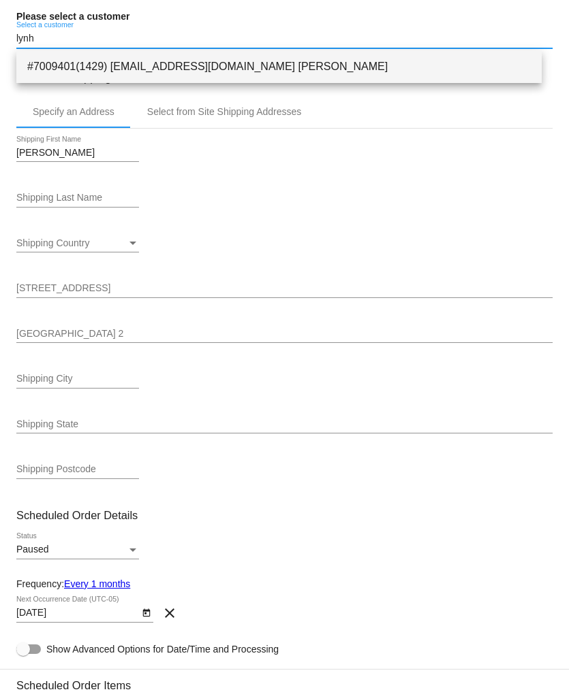
type input "lynh"
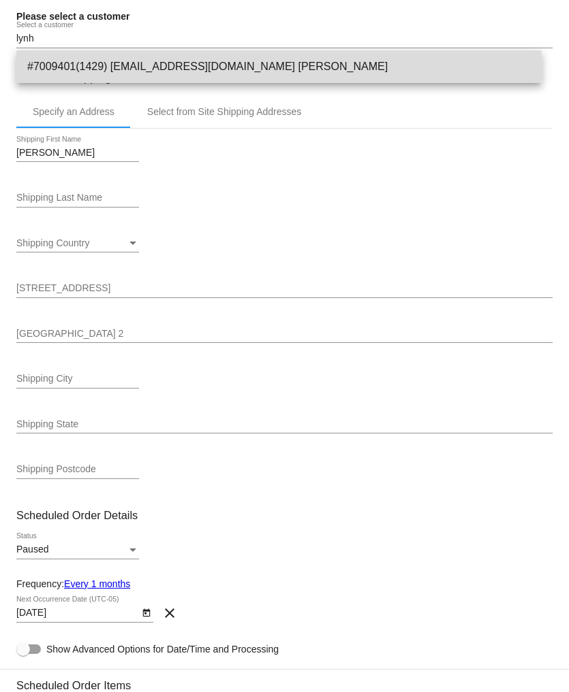
click at [111, 67] on span "#7009401(1429) lynhorton08@gmail.com lyn horton" at bounding box center [278, 66] width 503 height 33
type input "lyn"
type input "horton"
type input "713 County Road 610"
type input "Farmersville"
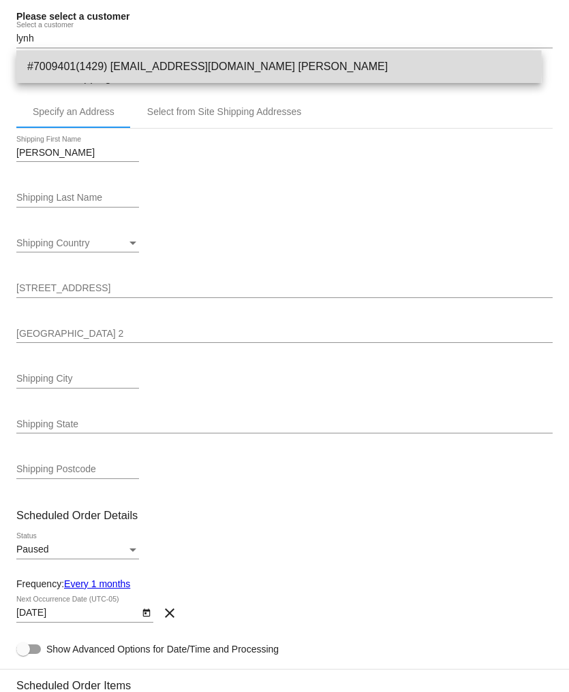
type input "75442"
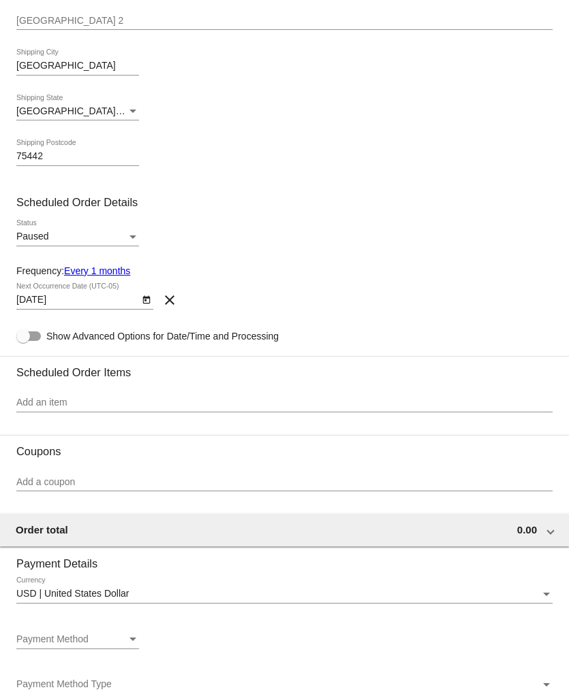
scroll to position [453, 0]
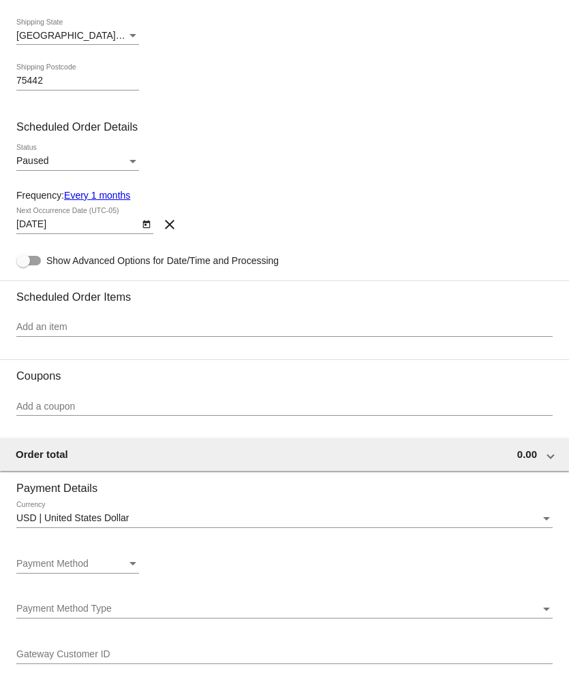
click at [83, 160] on div "Paused" at bounding box center [71, 161] width 110 height 11
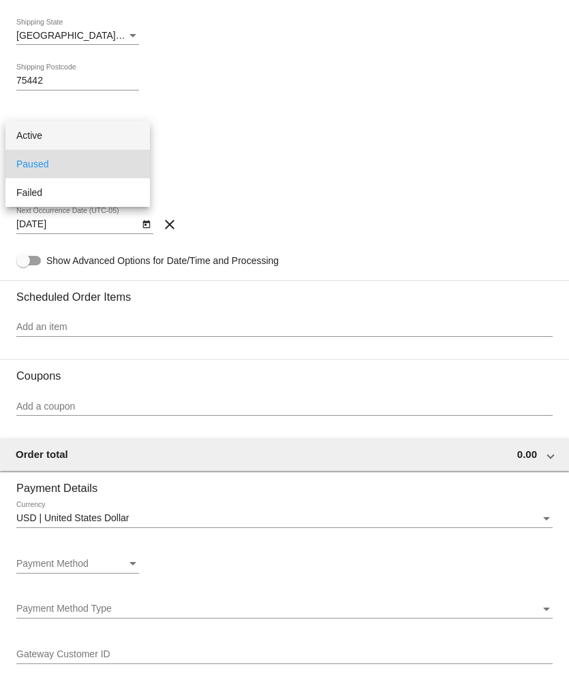
click at [71, 142] on span "Active" at bounding box center [77, 135] width 123 height 29
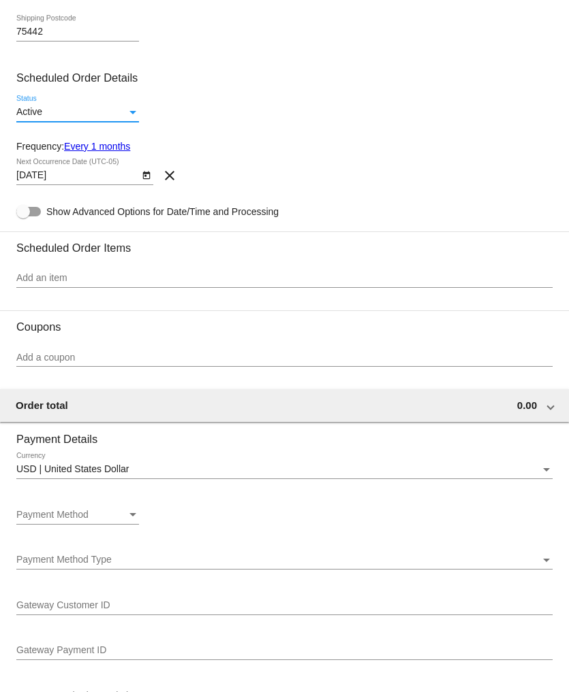
scroll to position [529, 0]
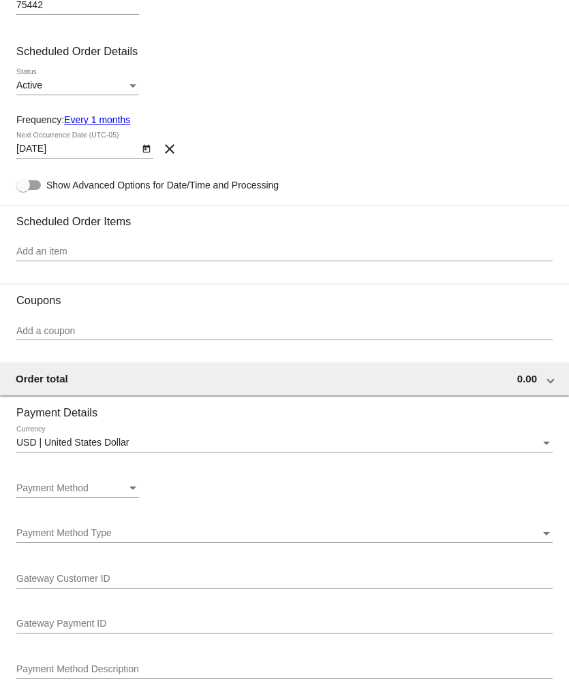
click at [103, 121] on link "Every 1 months" at bounding box center [97, 119] width 66 height 11
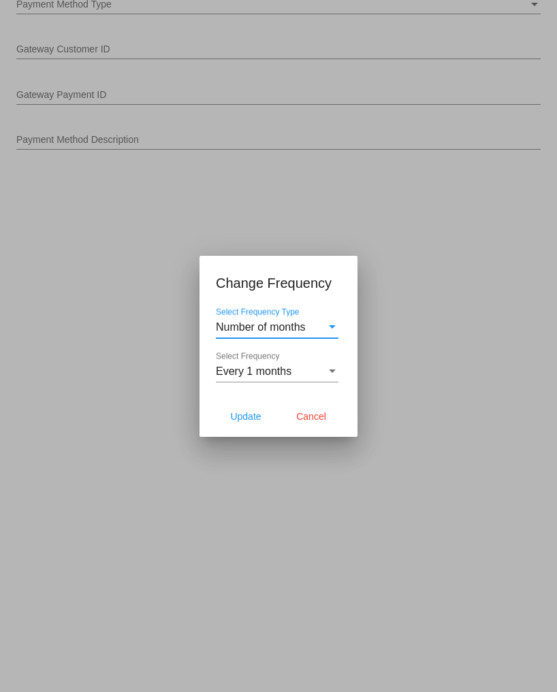
click at [315, 329] on div "Number of months" at bounding box center [271, 327] width 110 height 12
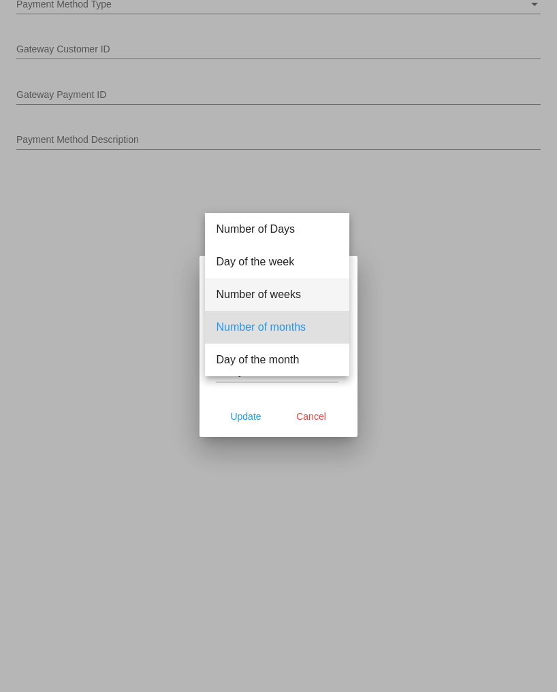
click at [285, 302] on span "Number of weeks" at bounding box center [277, 294] width 123 height 33
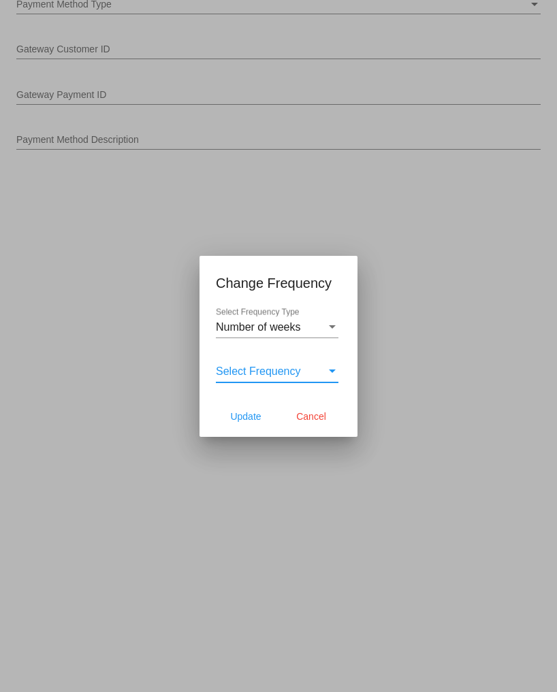
click at [269, 368] on span "Select Frequency" at bounding box center [258, 372] width 85 height 12
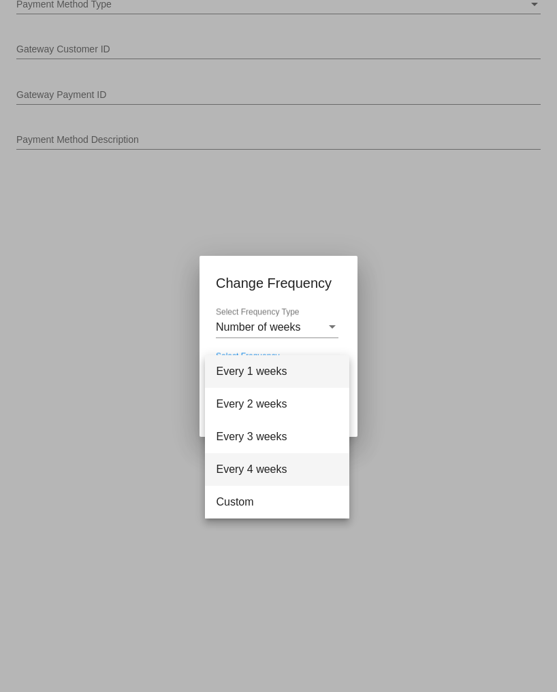
click at [261, 465] on span "Every 4 weeks" at bounding box center [277, 469] width 123 height 33
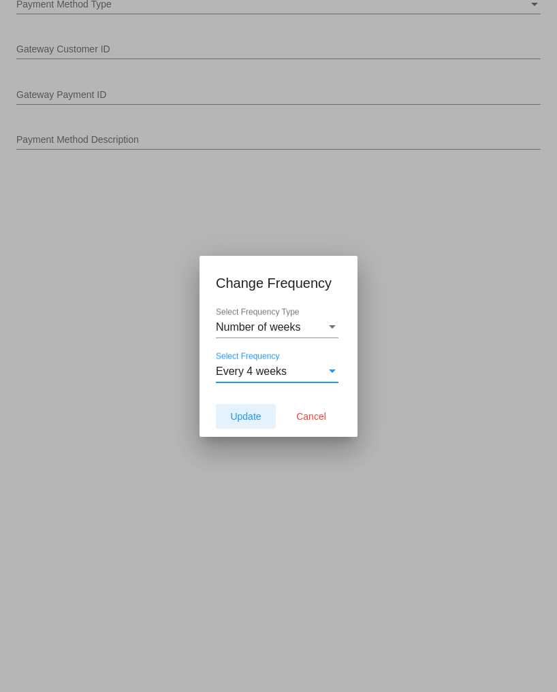
click at [256, 413] on span "Update" at bounding box center [245, 416] width 31 height 11
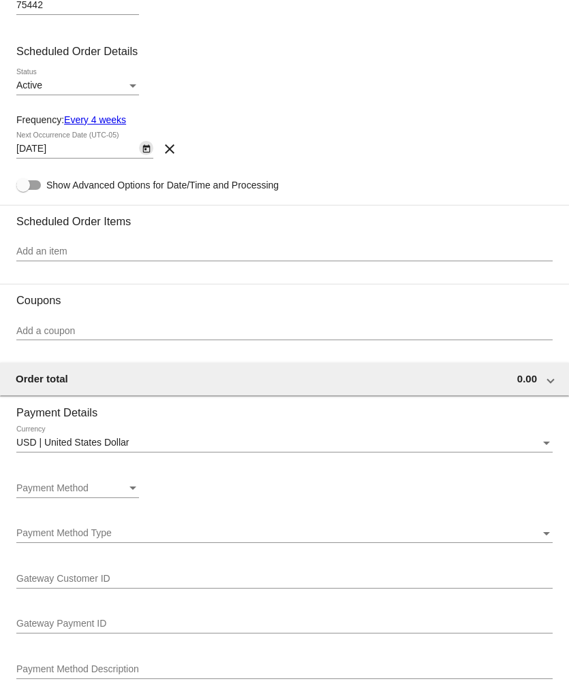
click at [140, 151] on button "Open calendar" at bounding box center [146, 148] width 14 height 14
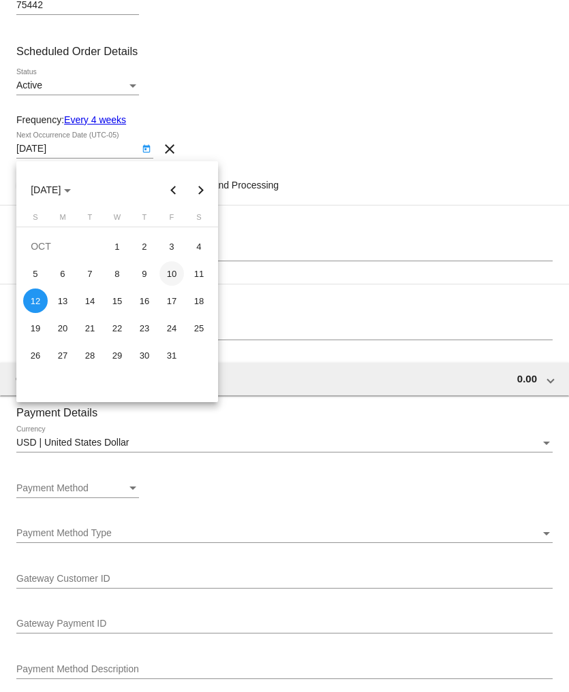
click at [174, 276] on div "10" at bounding box center [171, 273] width 25 height 25
type input "10/10/2025"
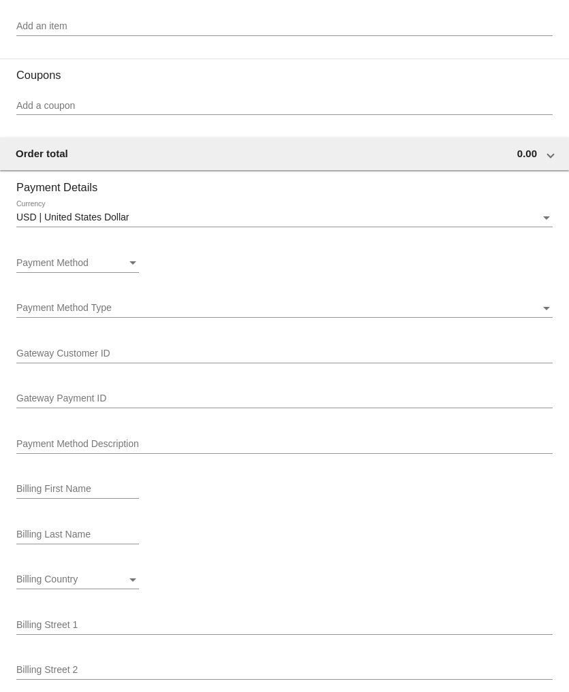
scroll to position [756, 0]
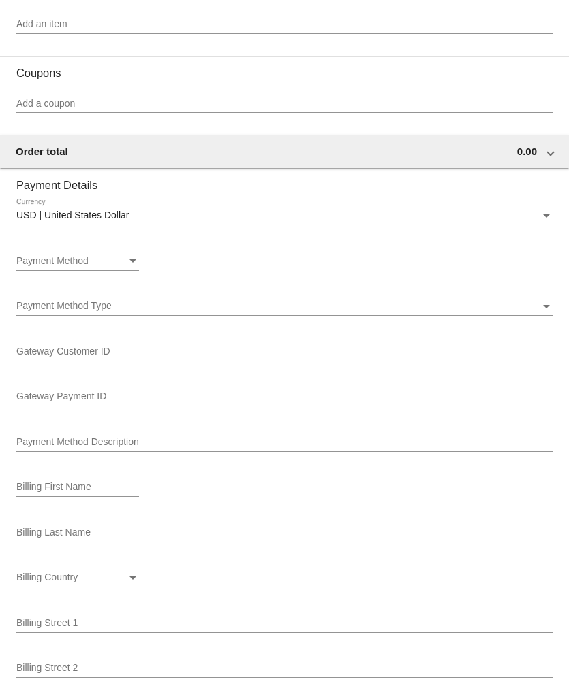
click at [48, 25] on input "Add an item" at bounding box center [284, 24] width 536 height 11
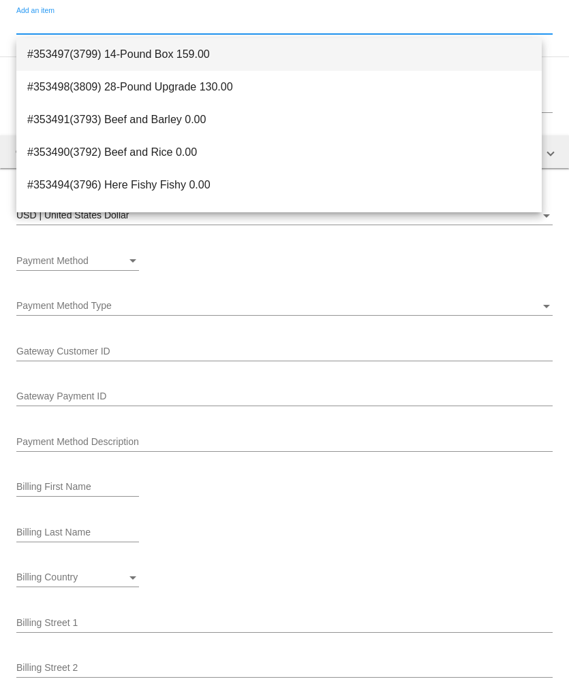
click at [50, 59] on span "#353497(3799) 14-Pound Box 159.00" at bounding box center [278, 54] width 503 height 33
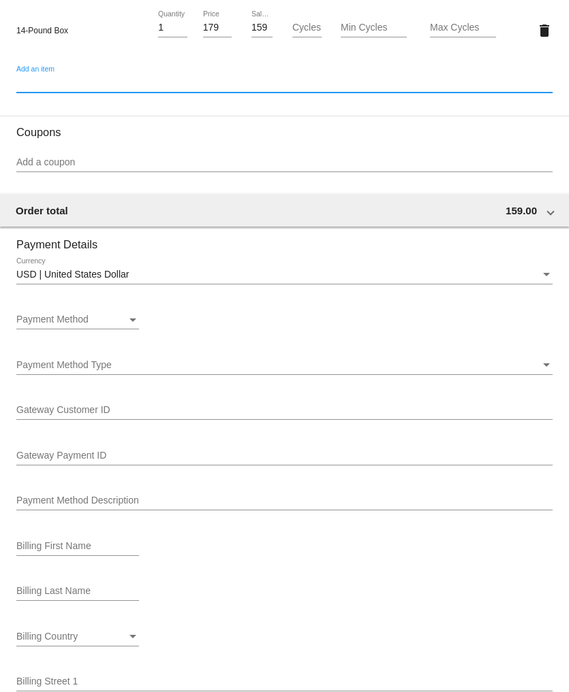
click at [42, 74] on div "Add an item" at bounding box center [284, 79] width 536 height 27
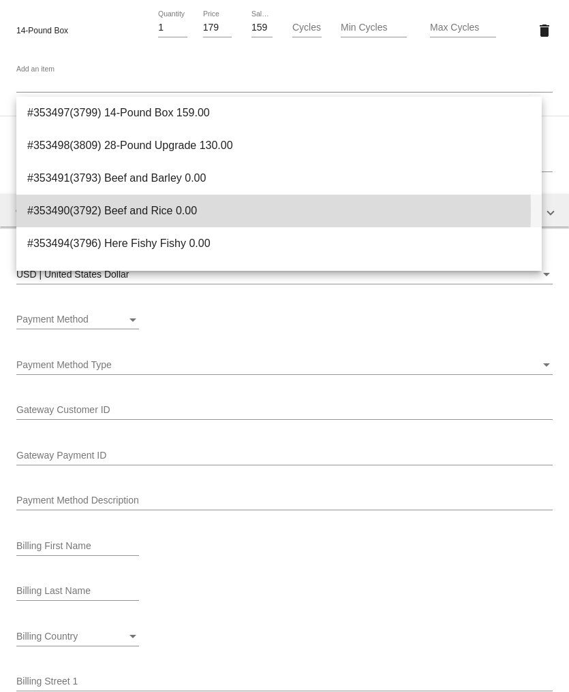
click at [85, 211] on span "#353490(3792) Beef and Rice 0.00" at bounding box center [278, 211] width 503 height 33
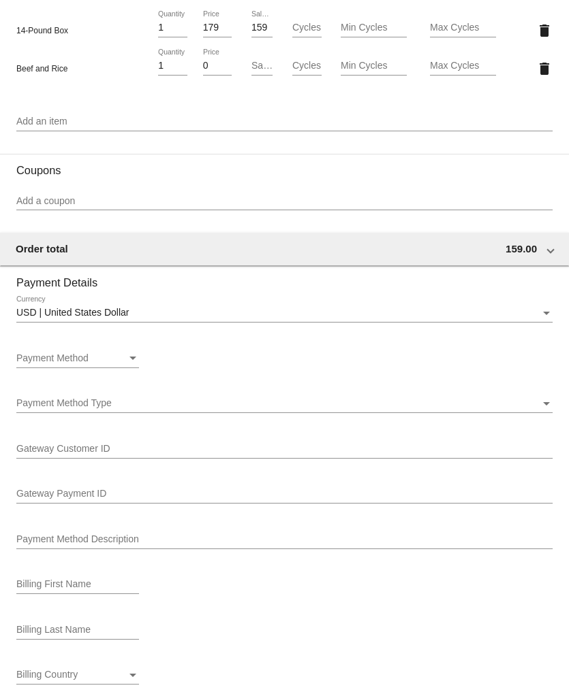
click at [43, 113] on div "Add an item" at bounding box center [284, 118] width 536 height 27
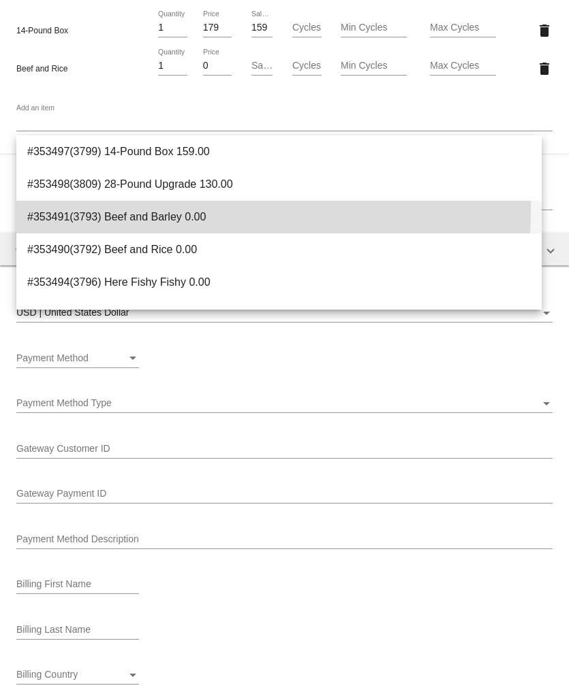
click at [76, 209] on span "#353491(3793) Beef and Barley 0.00" at bounding box center [278, 217] width 503 height 33
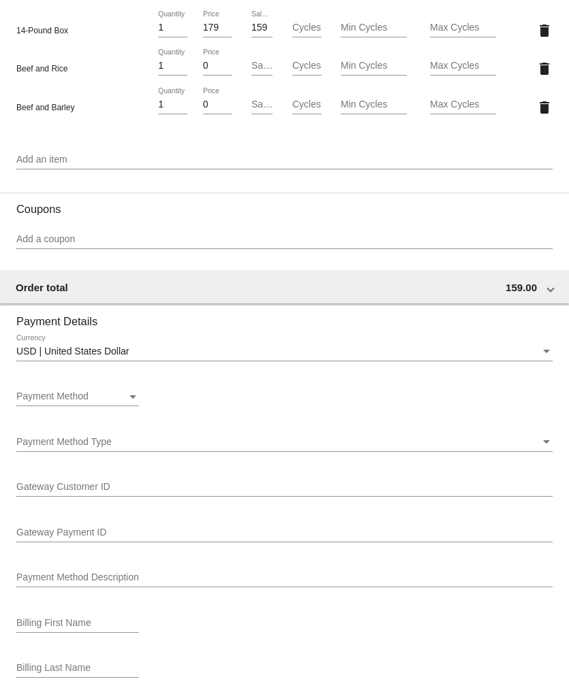
click at [49, 150] on div "Add an item" at bounding box center [284, 156] width 536 height 27
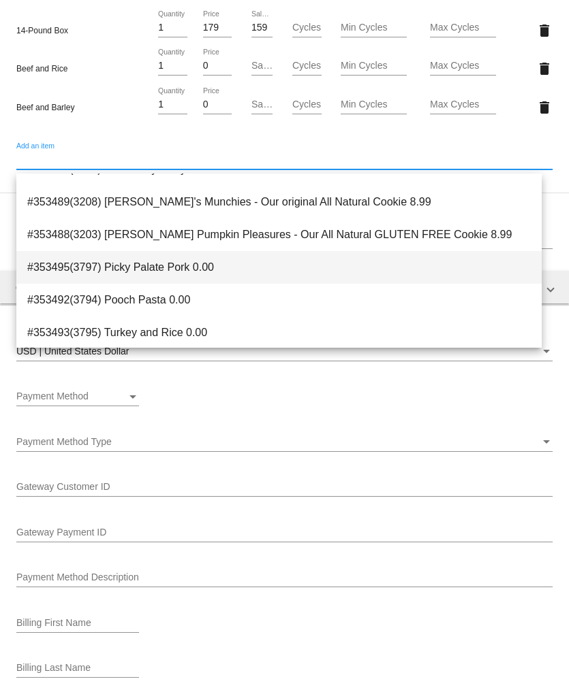
scroll to position [185, 0]
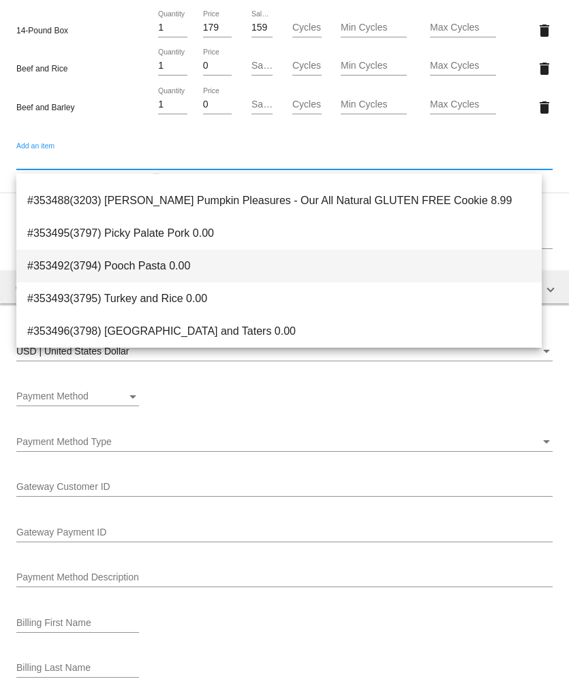
click at [165, 259] on span "#353492(3794) Pooch Pasta 0.00" at bounding box center [278, 266] width 503 height 33
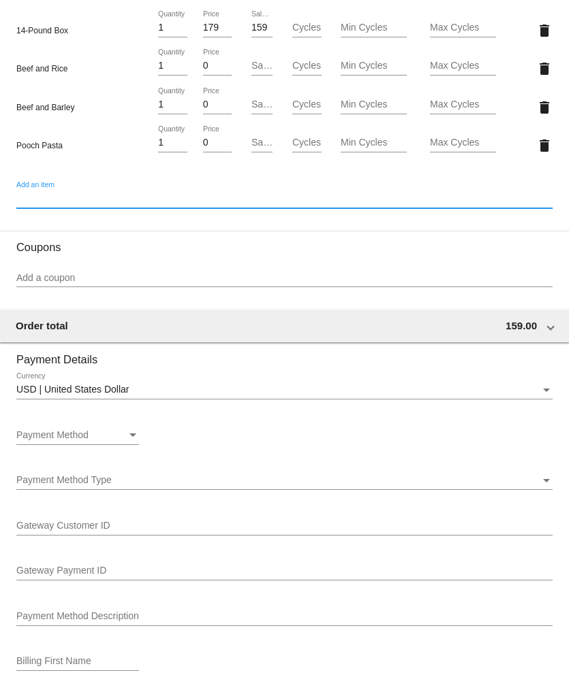
click at [41, 193] on div "Add an item" at bounding box center [284, 195] width 536 height 27
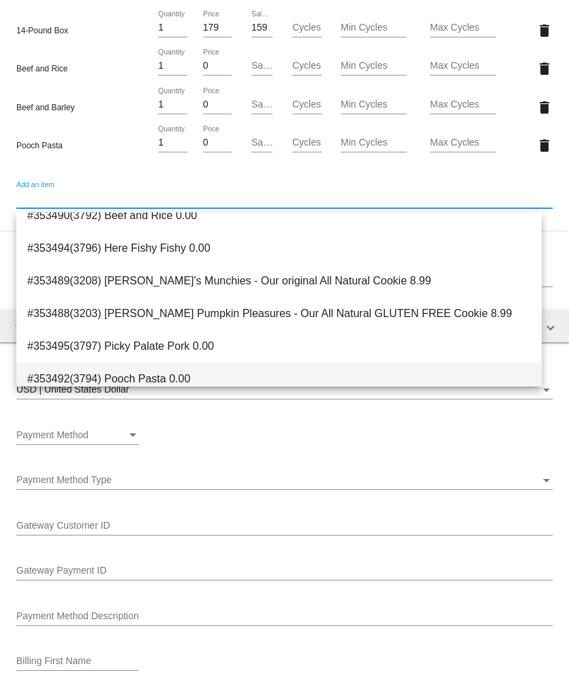
scroll to position [76, 0]
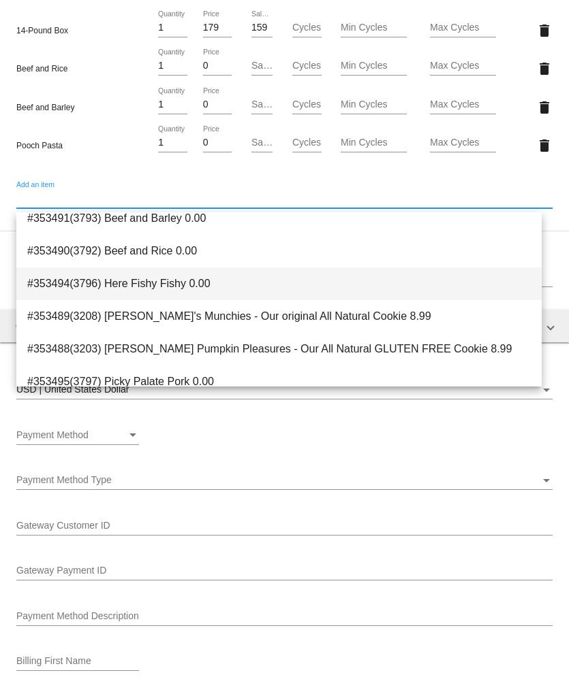
click at [140, 289] on span "#353494(3796) Here Fishy Fishy 0.00" at bounding box center [278, 284] width 503 height 33
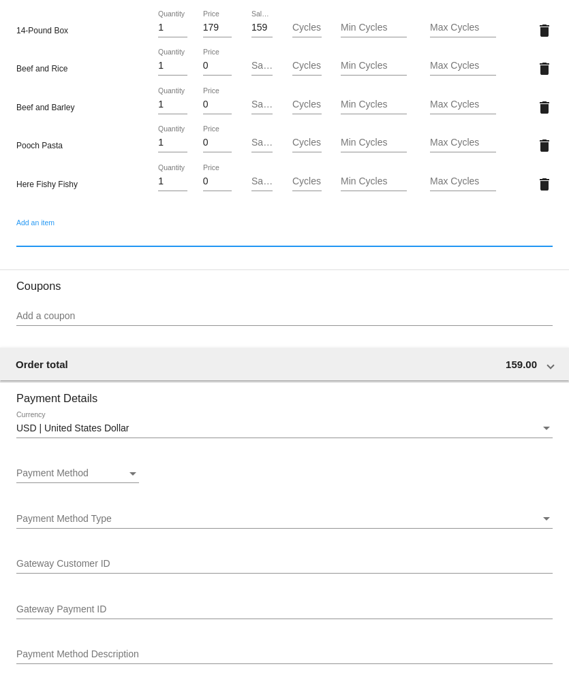
scroll to position [681, 0]
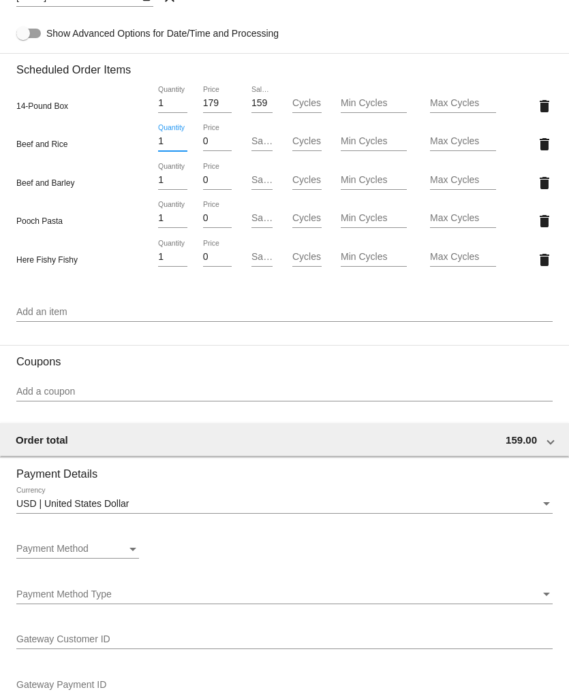
drag, startPoint x: 168, startPoint y: 146, endPoint x: 121, endPoint y: 148, distance: 47.0
click at [121, 148] on div "Beef and Rice 1 Quantity 0 Price Sale Price Cycles Min Cycles Max Cycles delete" at bounding box center [284, 144] width 536 height 39
type input "4"
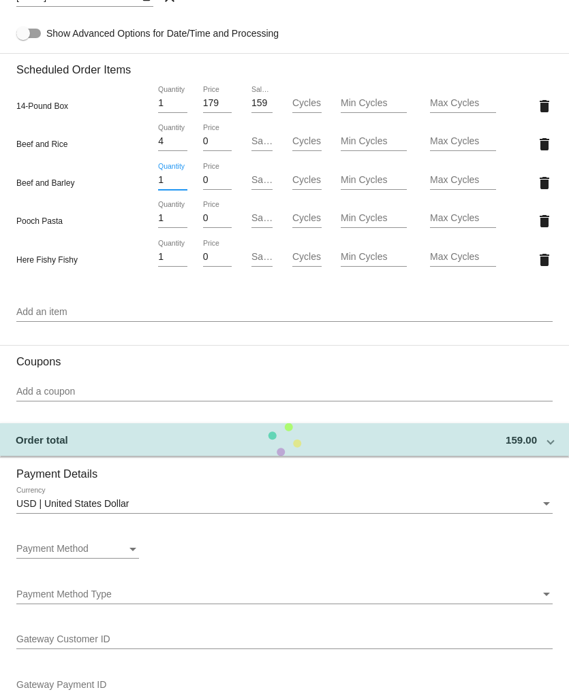
drag, startPoint x: 167, startPoint y: 187, endPoint x: 131, endPoint y: 192, distance: 36.4
click at [131, 192] on div "Beef and Barley 1 Quantity 0 Price Sale Price Cycles Min Cycles Max Cycles dele…" at bounding box center [284, 182] width 536 height 39
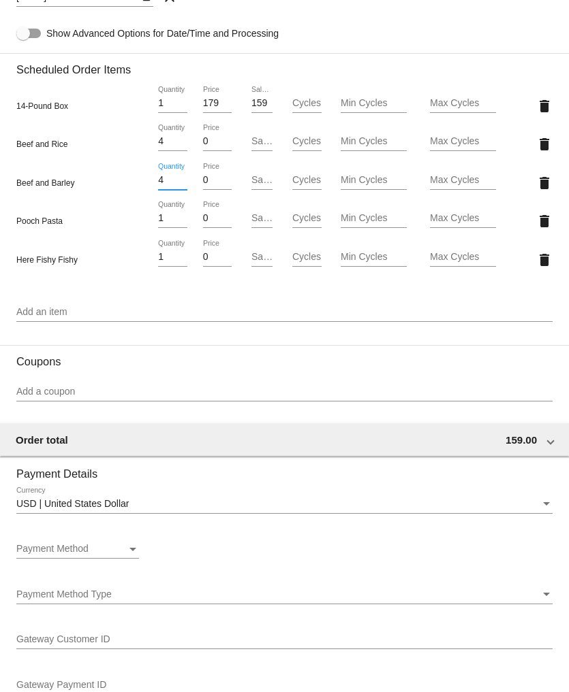
type input "4"
drag, startPoint x: 167, startPoint y: 227, endPoint x: 111, endPoint y: 227, distance: 55.8
click at [111, 227] on div "Pooch Pasta 1 Quantity 0 Price Sale Price Cycles Min Cycles Max Cycles delete" at bounding box center [284, 221] width 536 height 39
type input "3"
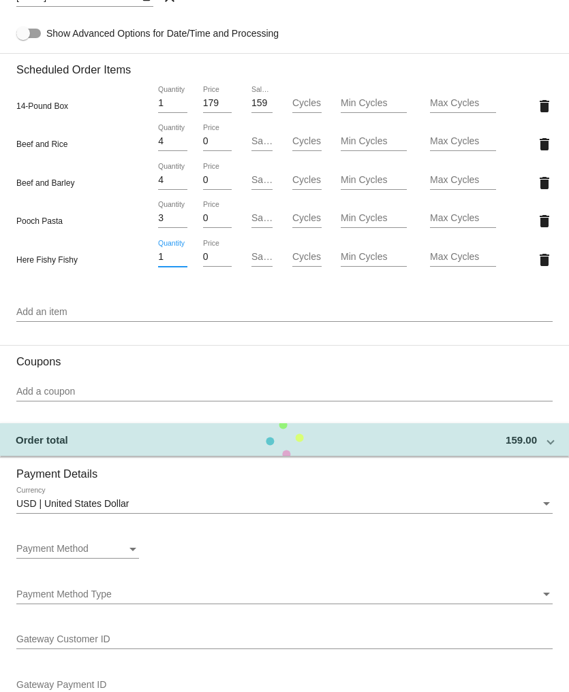
drag, startPoint x: 165, startPoint y: 257, endPoint x: 121, endPoint y: 261, distance: 44.5
click at [121, 261] on div "Here Fishy Fishy 1 Quantity 0 Price Sale Price Cycles Min Cycles Max Cycles del…" at bounding box center [284, 259] width 536 height 39
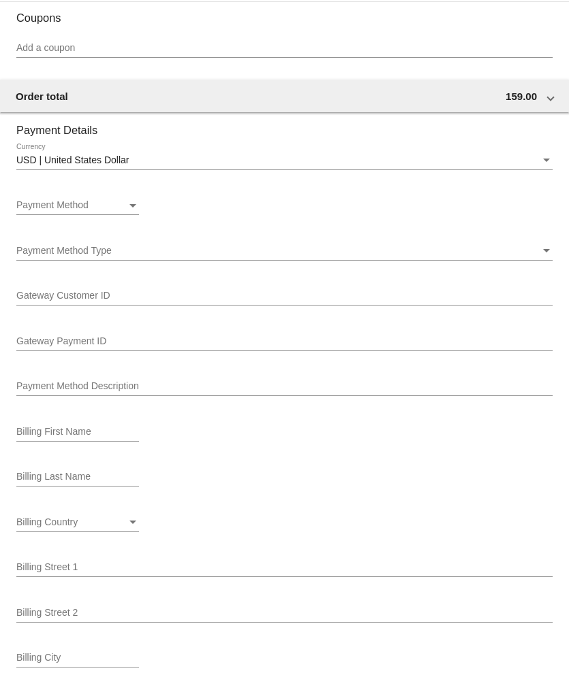
scroll to position [1059, 0]
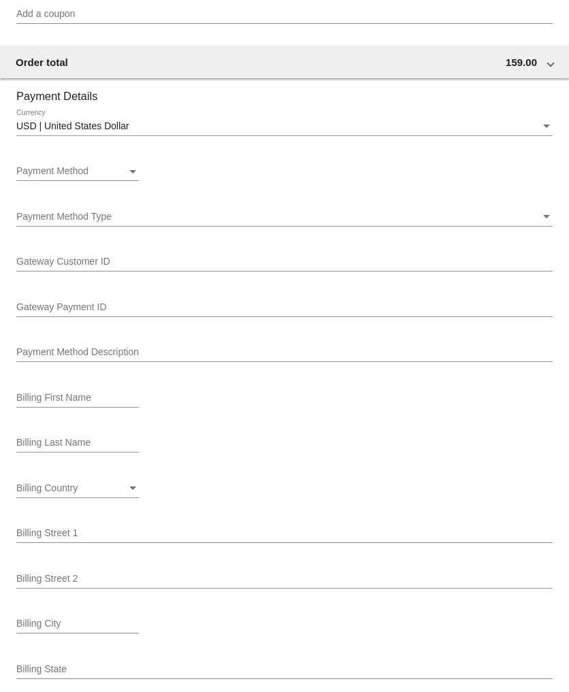
type input "3"
click at [71, 176] on span "Payment Method" at bounding box center [52, 170] width 72 height 11
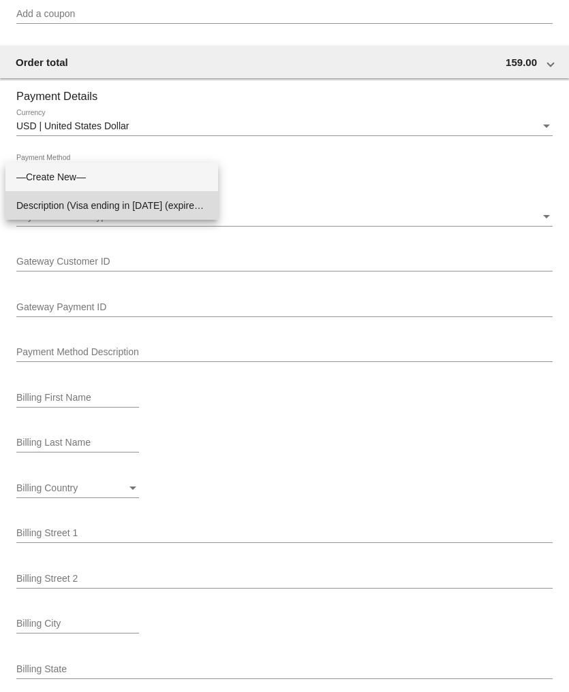
click at [71, 206] on span "Description (Visa ending in 1683 (expires 09/30)) GatewayCustomerId (1320814554…" at bounding box center [111, 205] width 191 height 29
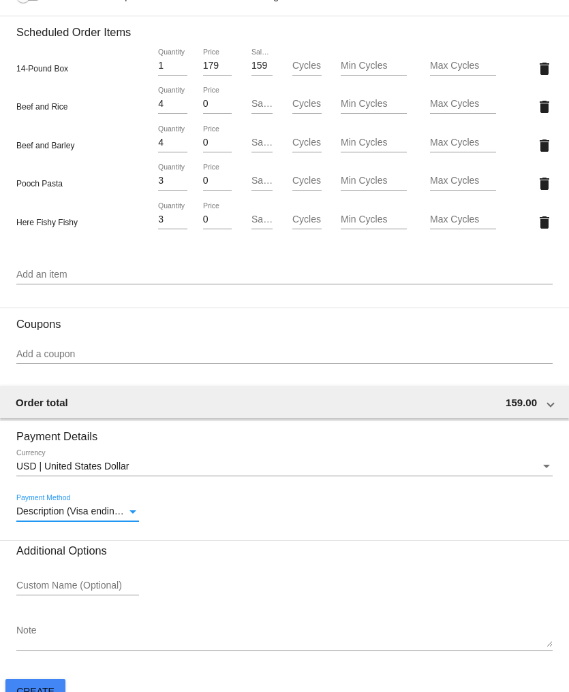
scroll to position [741, 0]
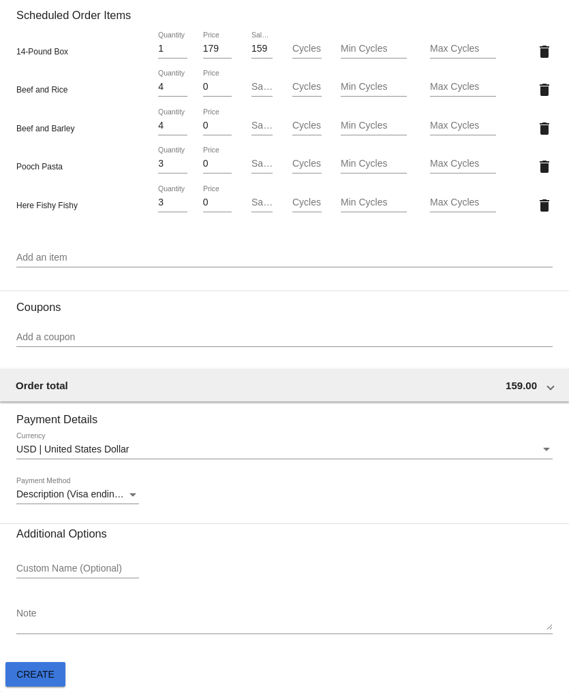
click at [29, 678] on span "Create" at bounding box center [35, 674] width 38 height 11
